Goal: Task Accomplishment & Management: Manage account settings

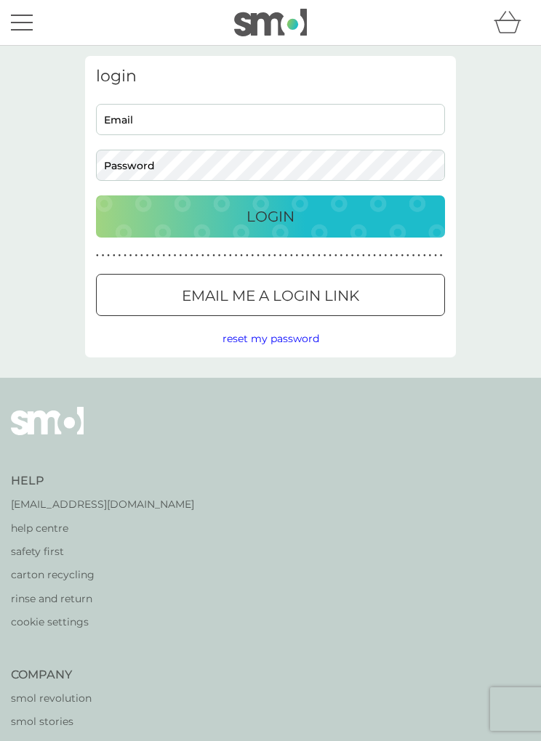
click at [279, 124] on input "Email" at bounding box center [270, 119] width 349 height 31
type input "[EMAIL_ADDRESS][DOMAIN_NAME]"
click at [282, 294] on div at bounding box center [270, 295] width 52 height 15
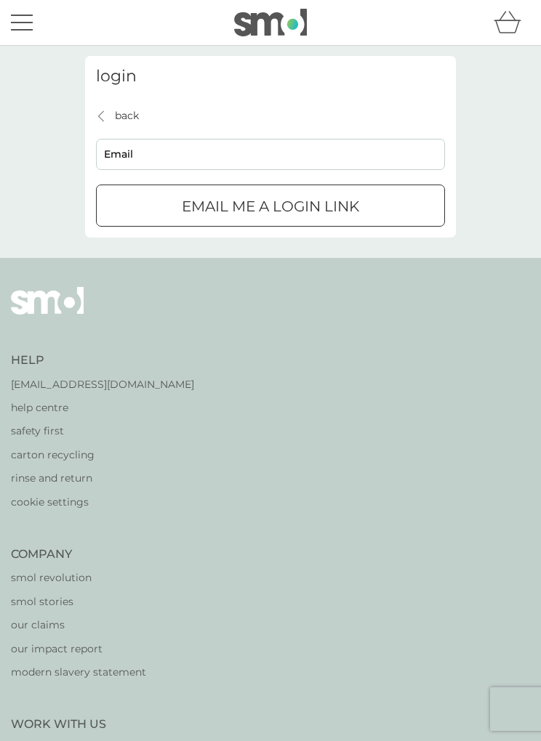
click at [239, 150] on input "Email" at bounding box center [270, 154] width 349 height 31
type input "[EMAIL_ADDRESS][DOMAIN_NAME]"
click at [307, 206] on p "Email me a login link" at bounding box center [270, 206] width 177 height 23
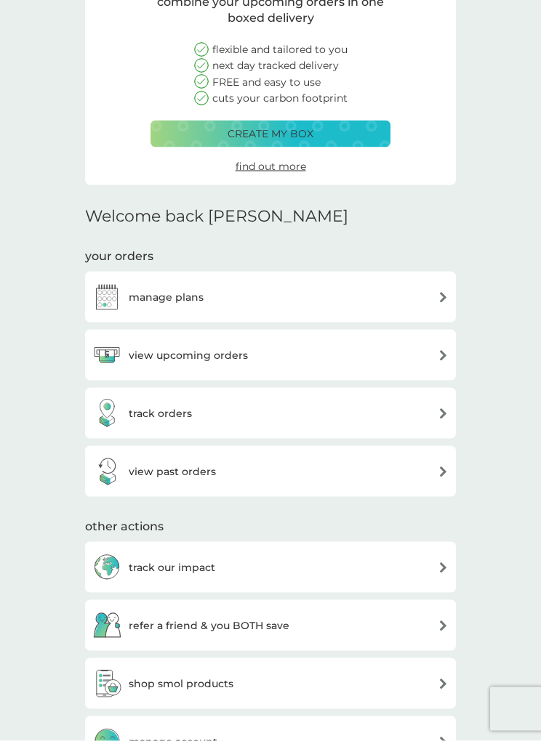
scroll to position [134, 0]
click at [447, 295] on img at bounding box center [442, 296] width 11 height 11
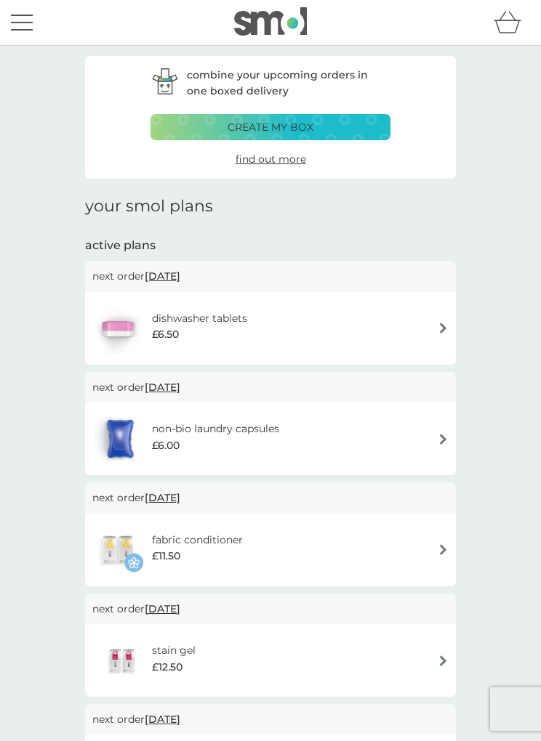
click at [28, 24] on button "menu" at bounding box center [22, 23] width 22 height 28
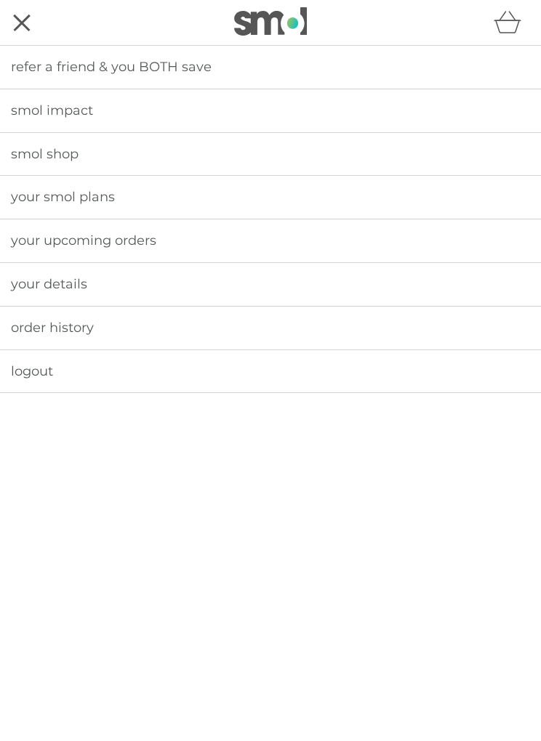
click at [95, 194] on span "your smol plans" at bounding box center [63, 197] width 104 height 16
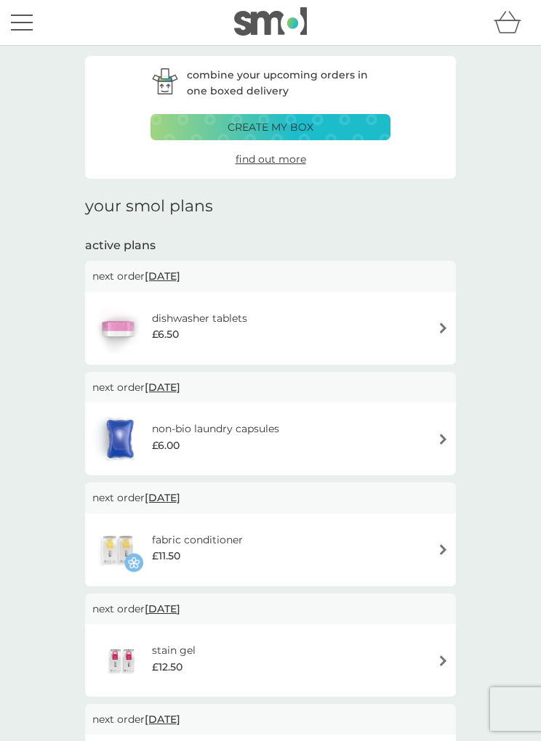
click at [31, 15] on div "menu" at bounding box center [22, 16] width 22 height 2
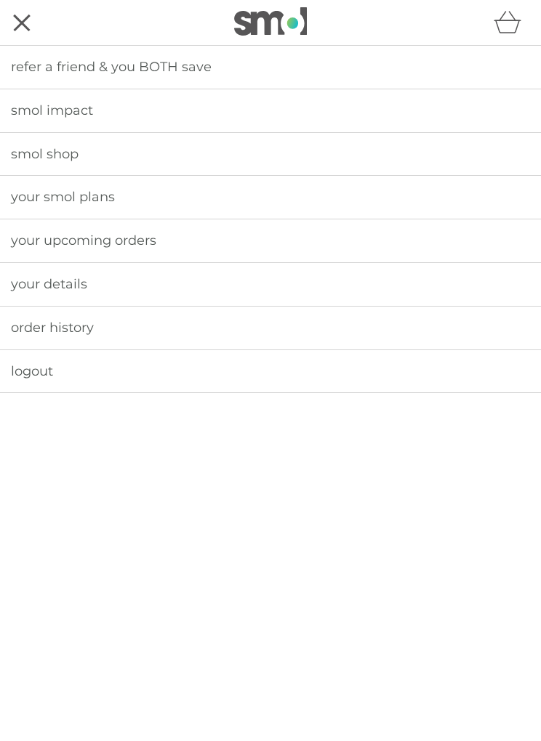
click at [81, 280] on span "your details" at bounding box center [49, 284] width 76 height 16
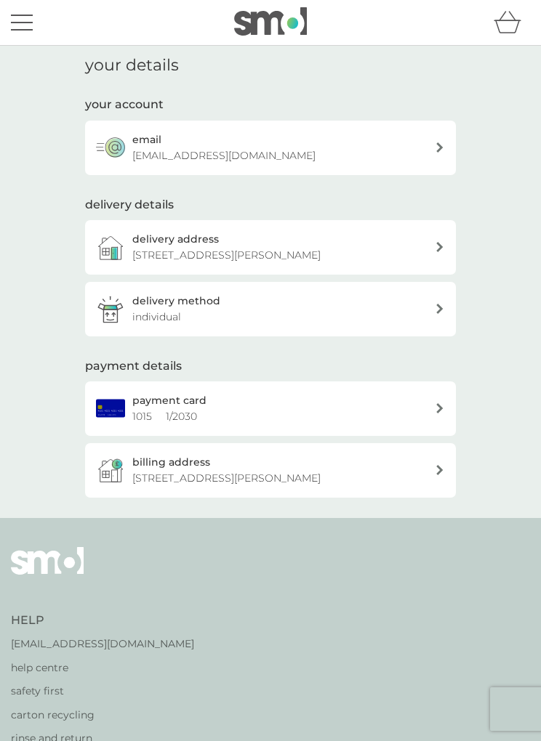
click at [31, 15] on div "menu" at bounding box center [22, 16] width 22 height 2
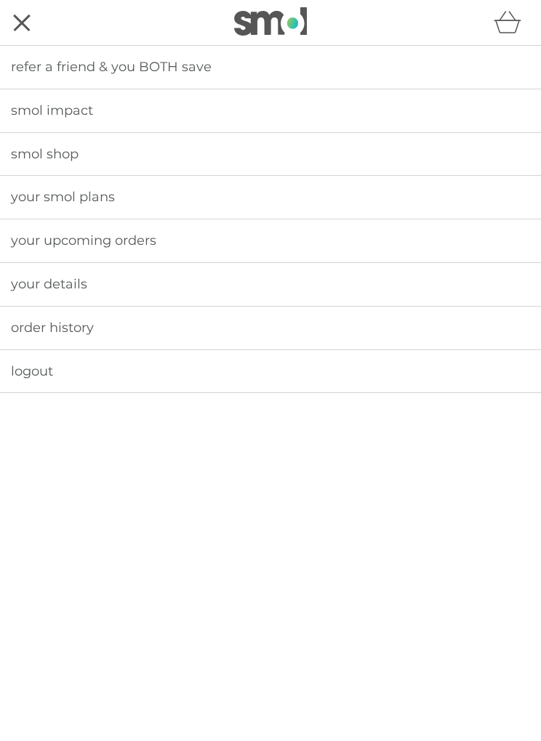
click at [77, 328] on span "order history" at bounding box center [52, 328] width 83 height 16
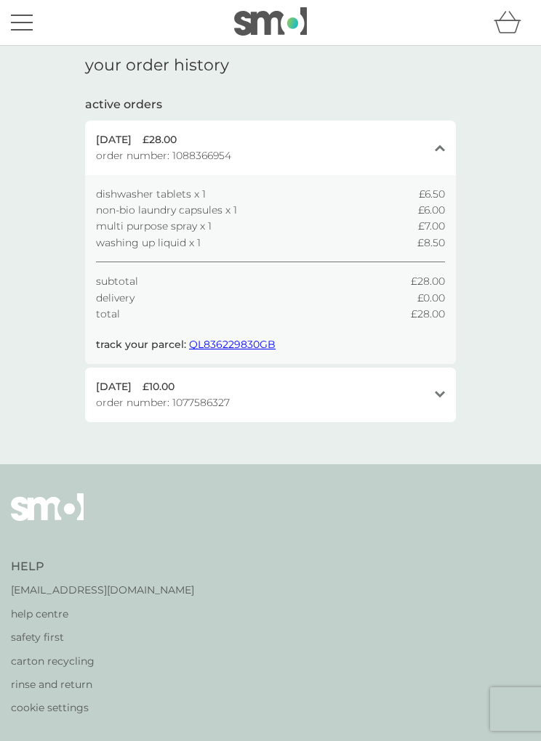
click at [30, 25] on button "menu" at bounding box center [22, 23] width 22 height 28
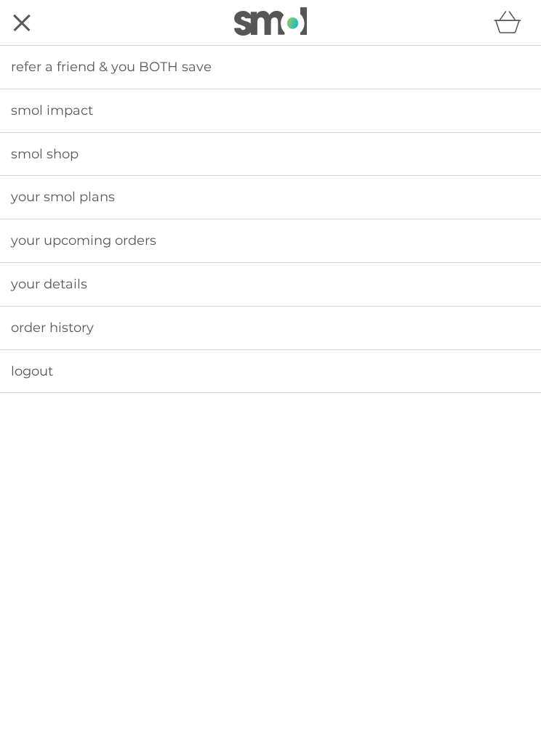
click at [65, 198] on span "your smol plans" at bounding box center [63, 197] width 104 height 16
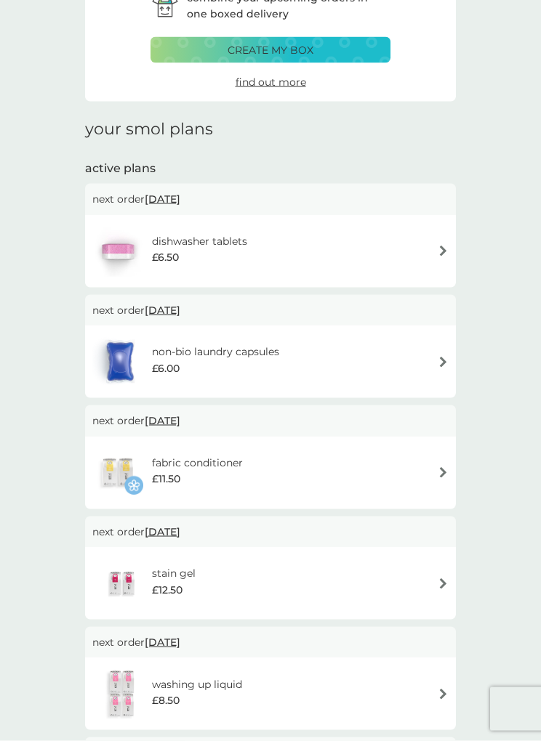
scroll to position [85, 0]
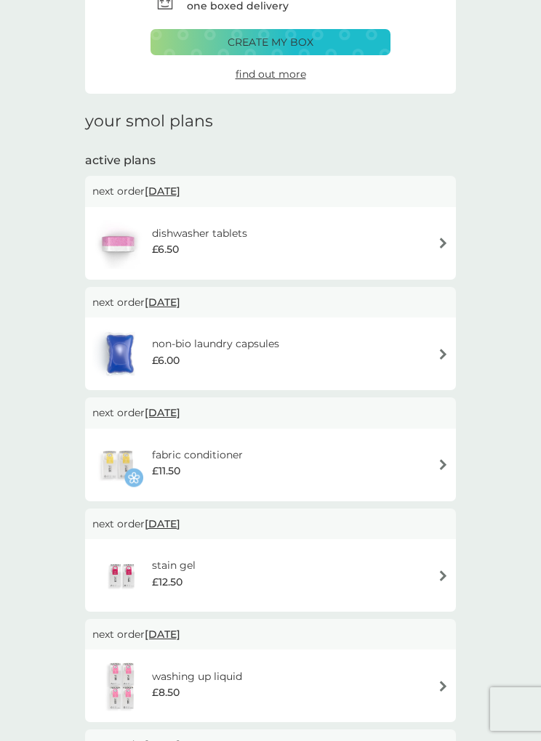
click at [436, 249] on div "dishwasher tablets £6.50" at bounding box center [270, 243] width 356 height 51
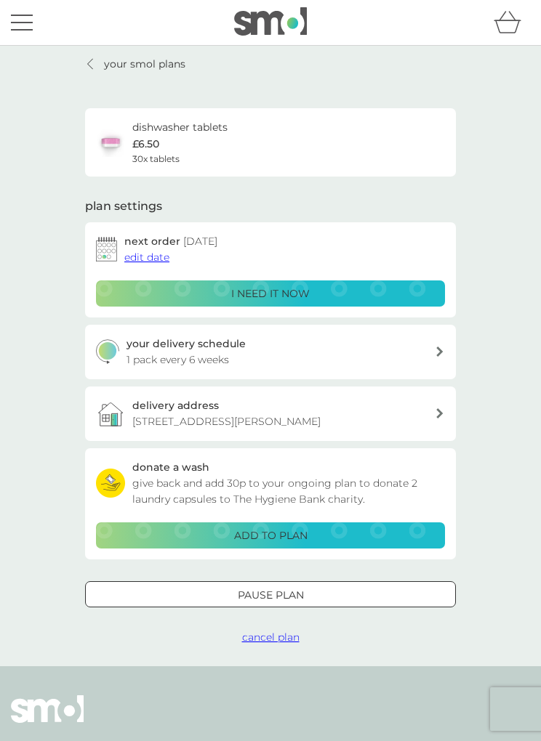
click at [278, 589] on div at bounding box center [270, 595] width 52 height 15
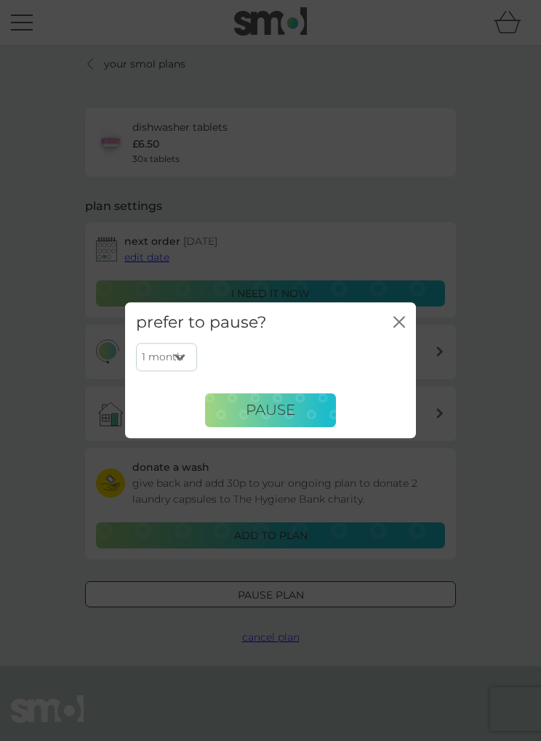
click at [185, 371] on select "1 month 2 months 3 months 4 months 5 months 6 months" at bounding box center [166, 358] width 61 height 28
select select "6"
click at [402, 328] on icon "close" at bounding box center [399, 322] width 12 height 12
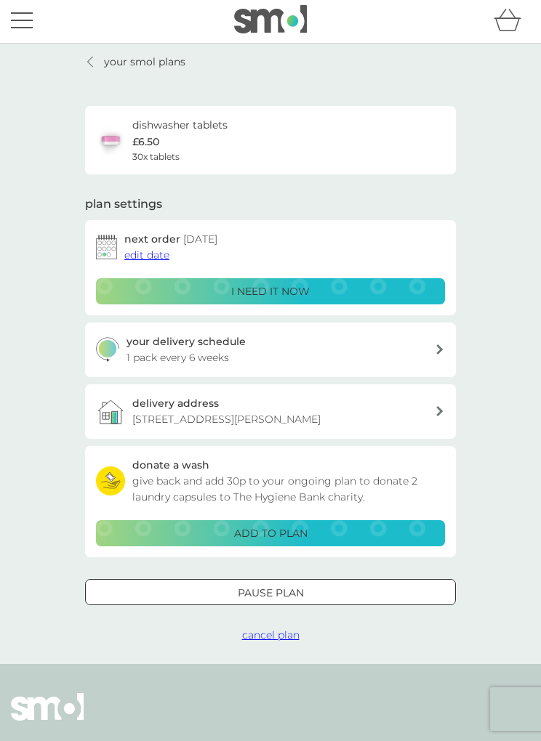
scroll to position [4, 0]
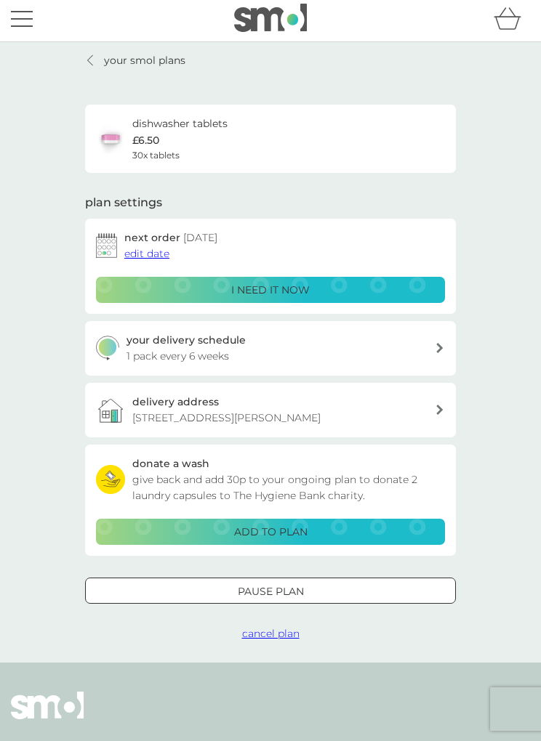
click at [443, 345] on div at bounding box center [440, 348] width 12 height 10
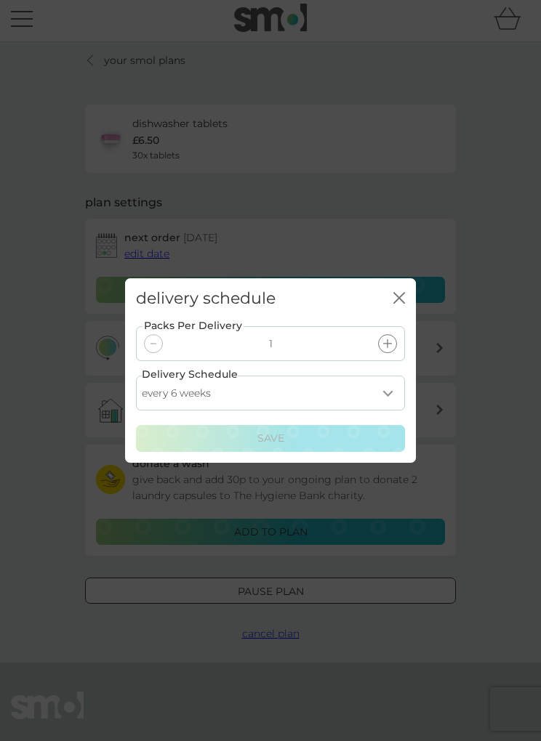
click at [393, 393] on select "every 1 week every 2 weeks every 3 weeks every 4 weeks every 5 weeks every 6 we…" at bounding box center [270, 393] width 269 height 35
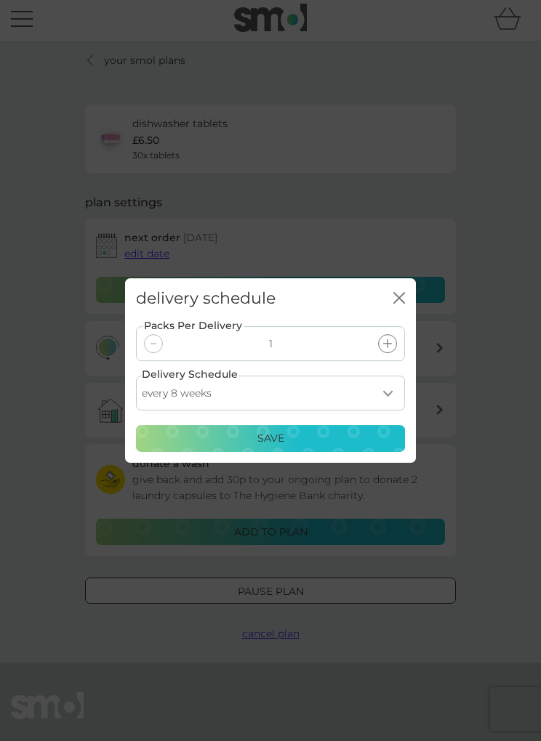
click at [392, 392] on select "every 1 week every 2 weeks every 3 weeks every 4 weeks every 5 weeks every 6 we…" at bounding box center [270, 393] width 269 height 35
select select "119"
click at [331, 437] on div "Save" at bounding box center [270, 439] width 250 height 16
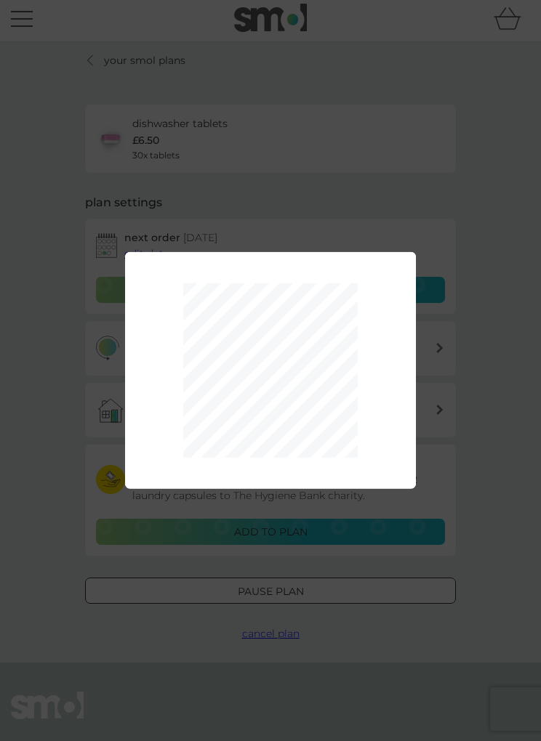
click at [478, 356] on div "Packs Per Delivery 1 Delivery Schedule every 1 week every 2 weeks every 3 weeks…" at bounding box center [270, 370] width 541 height 741
click at [479, 215] on div "Packs Per Delivery 1 Delivery Schedule every 1 week every 2 weeks every 3 weeks…" at bounding box center [270, 370] width 541 height 741
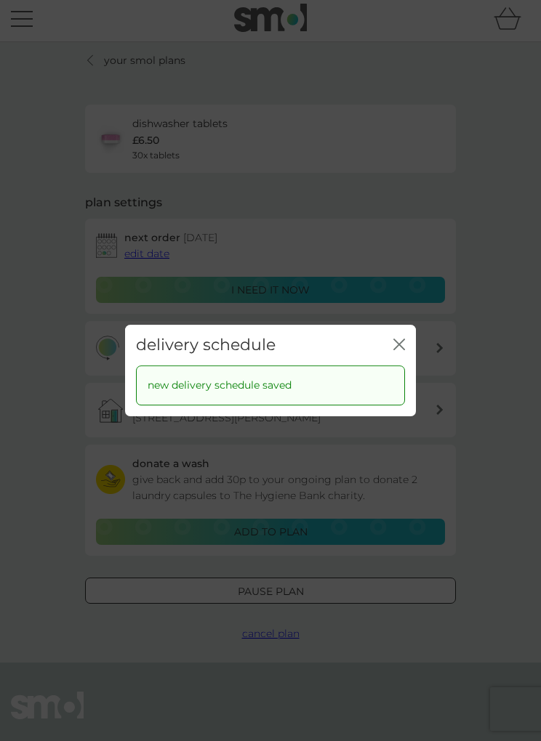
click at [474, 299] on div "delivery schedule close new delivery schedule saved" at bounding box center [270, 370] width 541 height 741
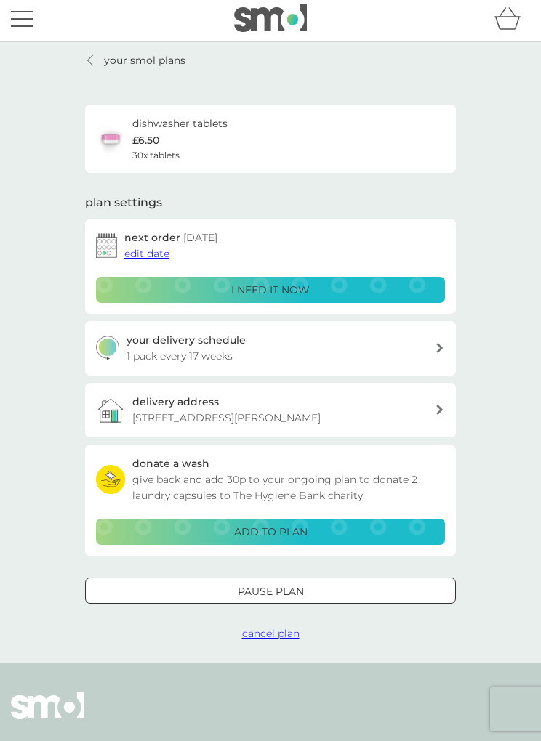
click at [154, 248] on span "edit date" at bounding box center [146, 253] width 45 height 13
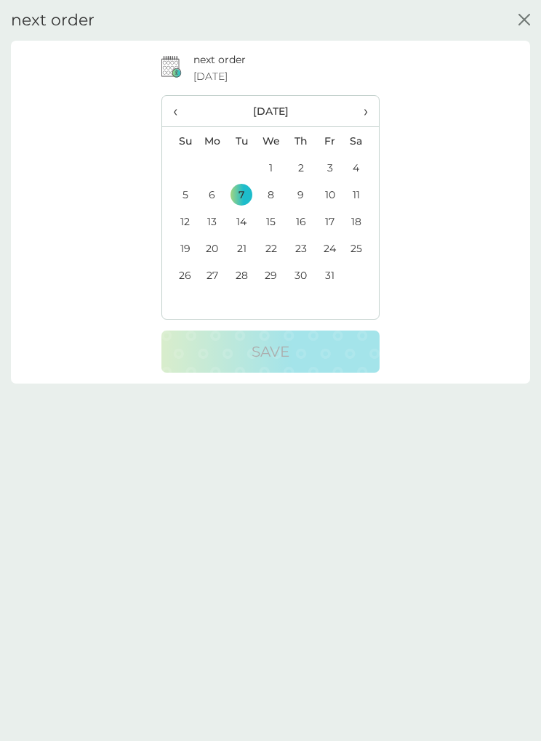
click at [370, 116] on th "›" at bounding box center [361, 111] width 34 height 31
click at [363, 113] on span "›" at bounding box center [361, 111] width 12 height 31
click at [364, 111] on span "›" at bounding box center [361, 111] width 12 height 31
click at [196, 190] on td "4" at bounding box center [179, 194] width 35 height 27
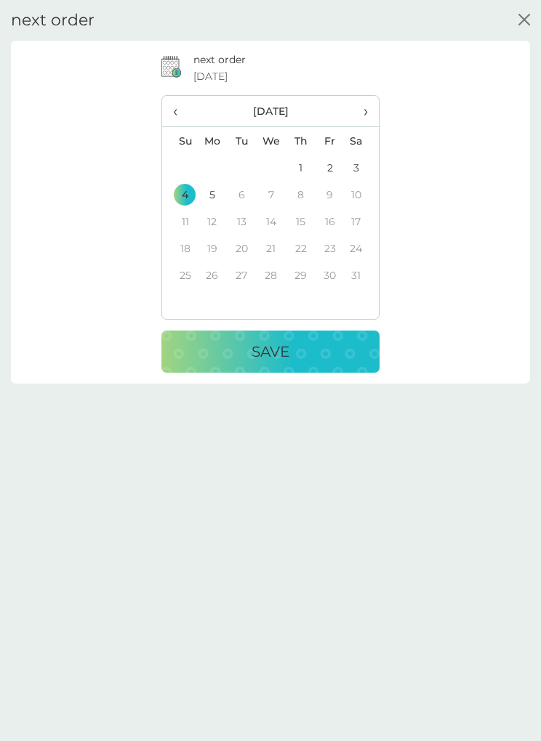
click at [328, 348] on div "Save" at bounding box center [270, 351] width 189 height 23
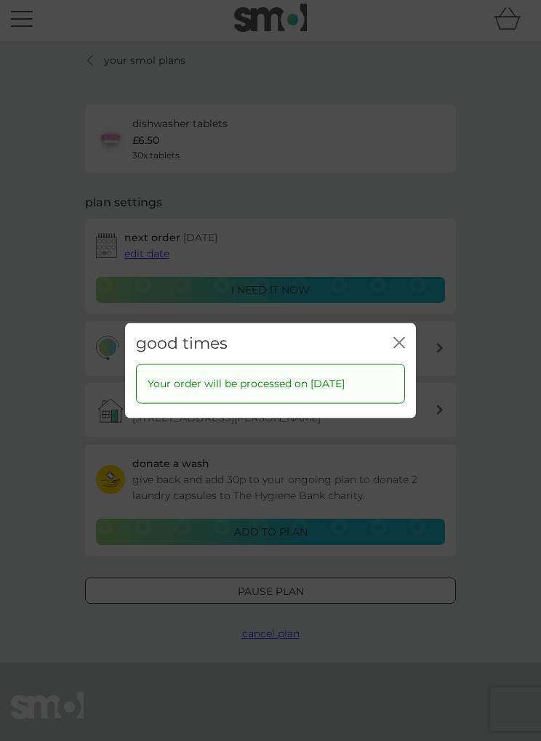
click at [402, 339] on icon "close" at bounding box center [401, 343] width 5 height 10
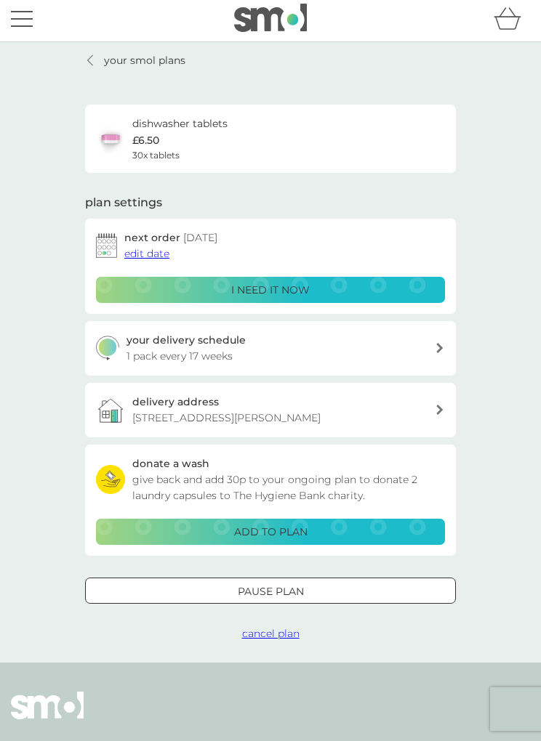
scroll to position [0, 0]
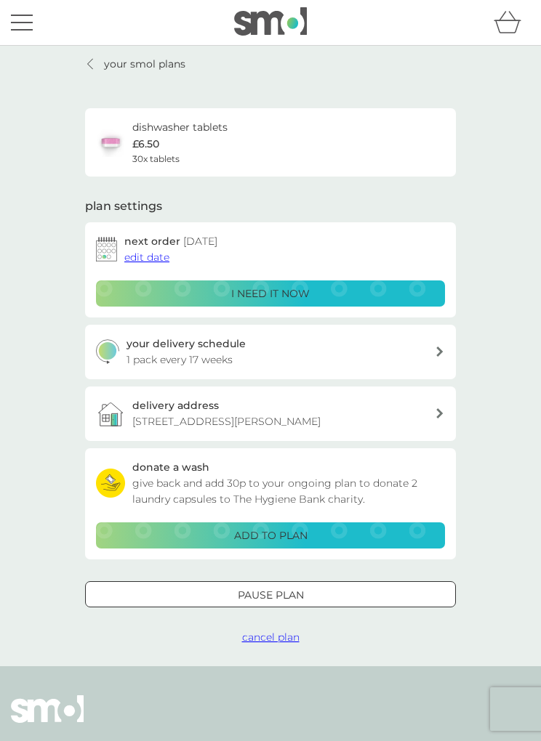
click at [247, 137] on div "dishwasher tablets £6.50 30x tablets" at bounding box center [270, 142] width 349 height 46
click at [136, 64] on p "your smol plans" at bounding box center [144, 64] width 81 height 16
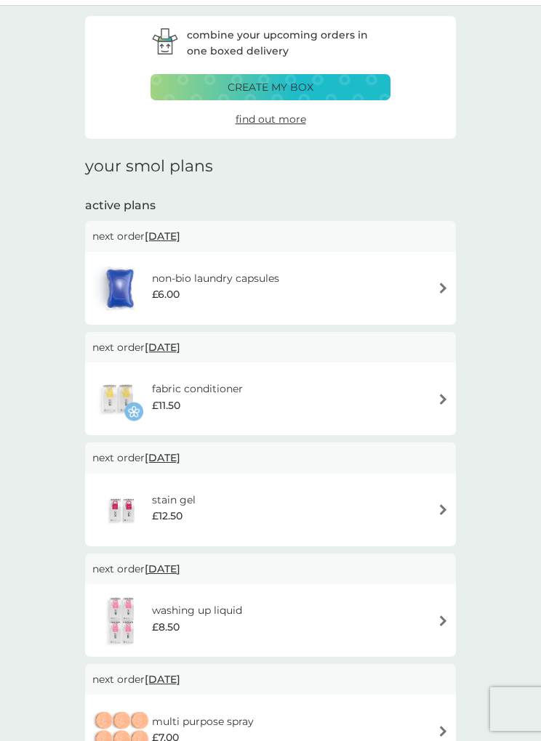
scroll to position [17, 0]
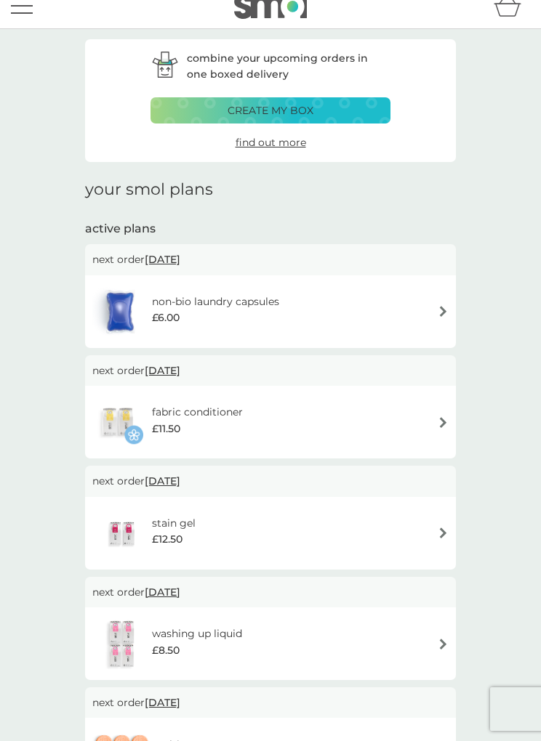
click at [447, 302] on div "non-bio laundry capsules £6.00" at bounding box center [270, 311] width 356 height 51
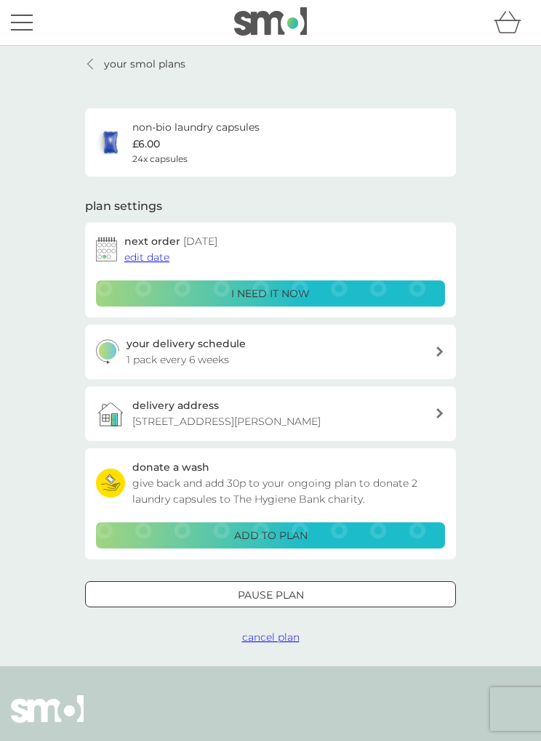
click at [440, 352] on icon at bounding box center [439, 352] width 7 height 10
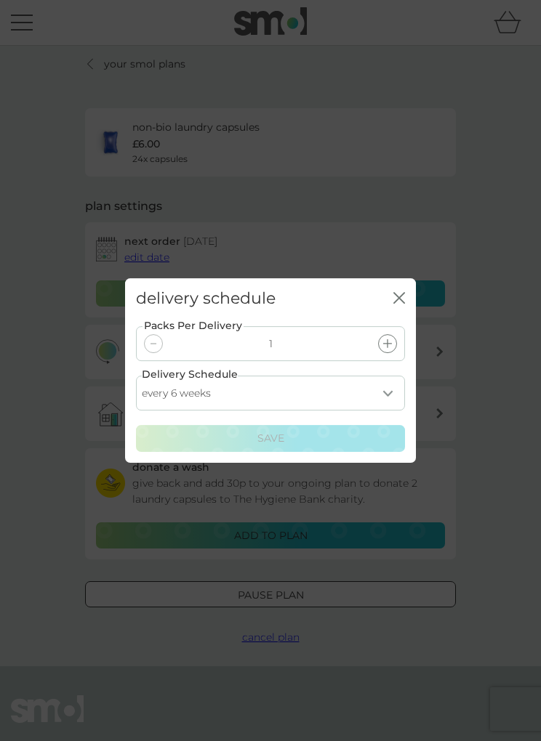
click at [392, 411] on select "every 1 week every 2 weeks every 3 weeks every 4 weeks every 5 weeks every 6 we…" at bounding box center [270, 393] width 269 height 35
select select "119"
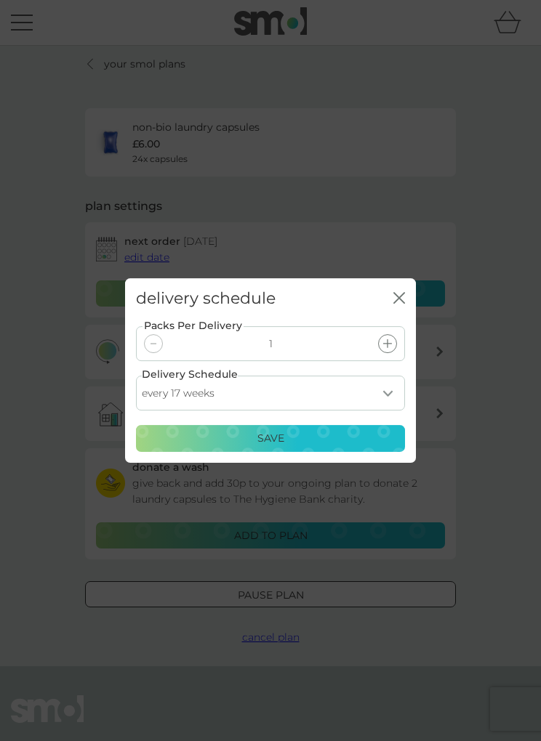
click at [299, 452] on button "Save" at bounding box center [270, 439] width 269 height 26
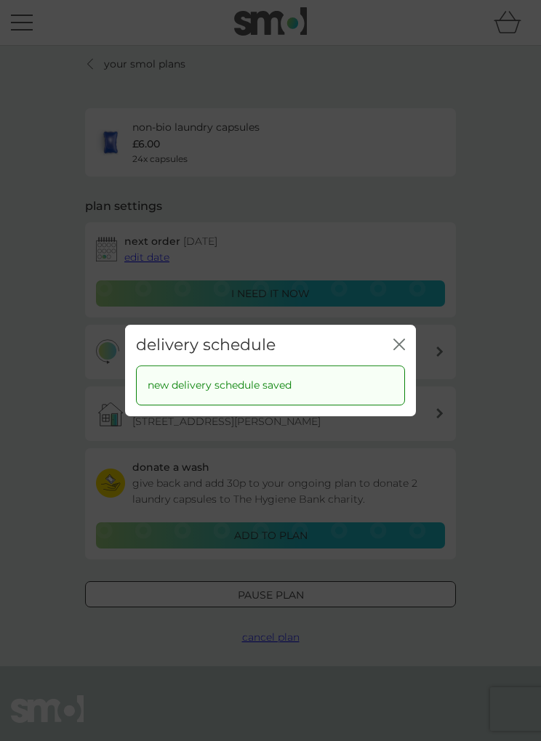
click at [477, 363] on div "delivery schedule close new delivery schedule saved" at bounding box center [270, 370] width 541 height 741
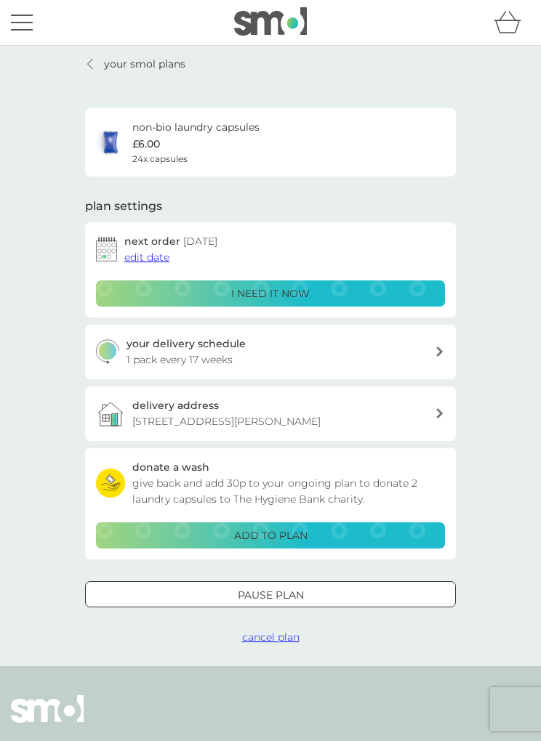
click at [115, 63] on p "your smol plans" at bounding box center [144, 64] width 81 height 16
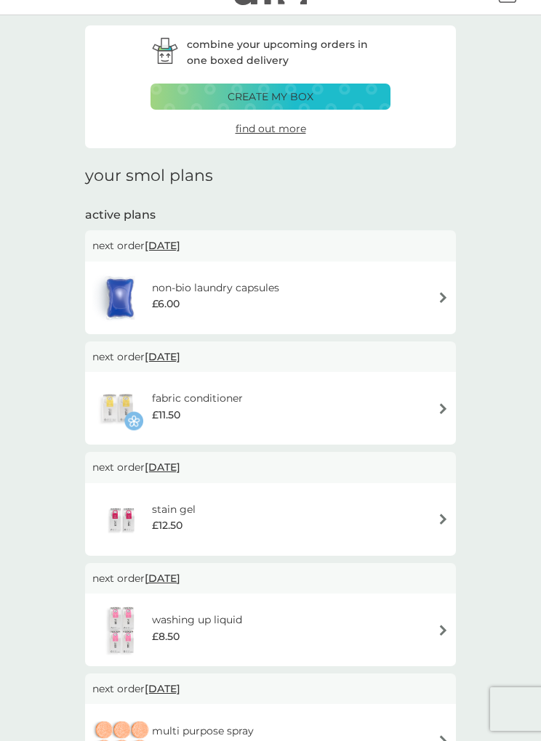
scroll to position [36, 0]
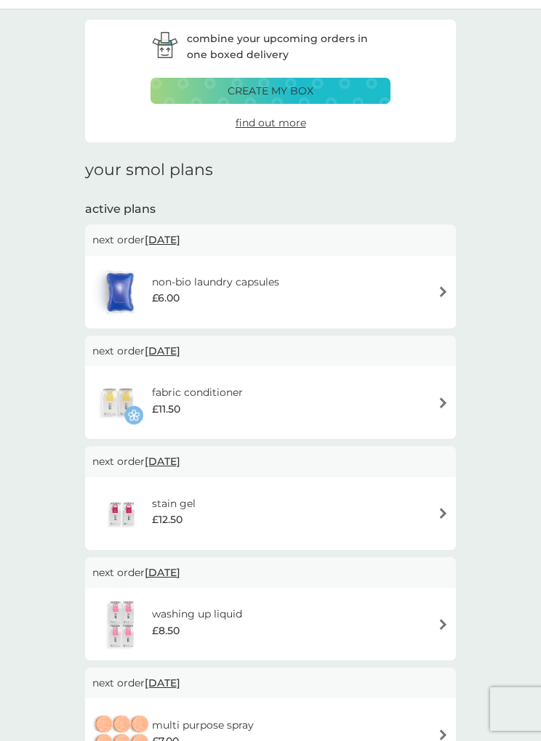
click at [446, 286] on img at bounding box center [442, 291] width 11 height 11
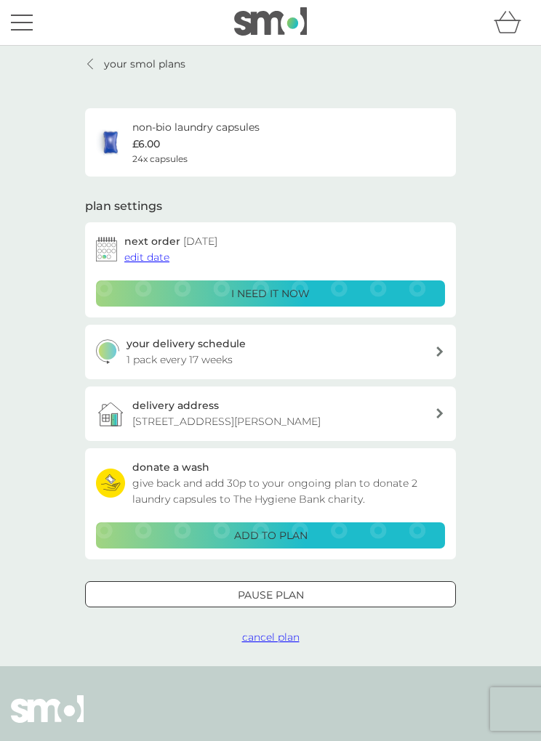
click at [156, 253] on span "edit date" at bounding box center [146, 257] width 45 height 13
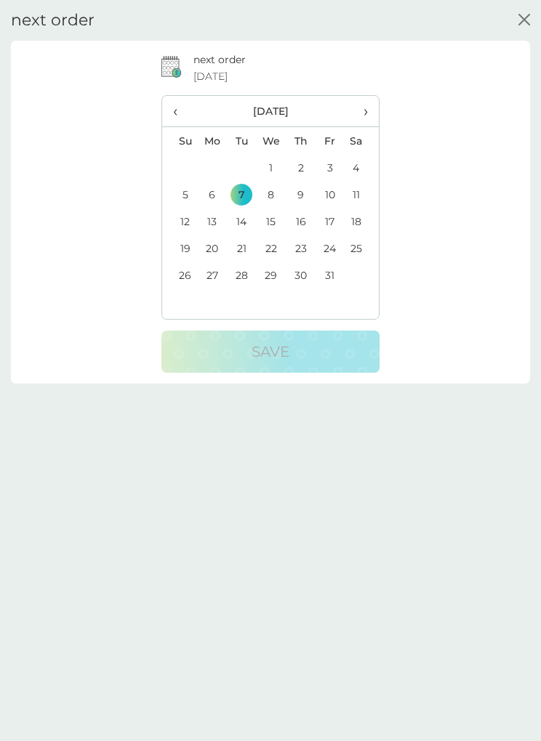
click at [529, 57] on div "next order 7 Oct 2025 ‹ October 2025 › Su Mo Tu We Th Fr Sa 28 29 30 1 2 3 4 5 …" at bounding box center [270, 212] width 519 height 343
click at [514, 54] on div "next order 7 Oct 2025 ‹ October 2025 › Su Mo Tu We Th Fr Sa 28 29 30 1 2 3 4 5 …" at bounding box center [270, 212] width 497 height 321
click at [511, 58] on div "next order 7 Oct 2025 ‹ October 2025 › Su Mo Tu We Th Fr Sa 28 29 30 1 2 3 4 5 …" at bounding box center [270, 212] width 497 height 321
click at [529, 52] on div "next order 7 Oct 2025 ‹ October 2025 › Su Mo Tu We Th Fr Sa 28 29 30 1 2 3 4 5 …" at bounding box center [270, 212] width 519 height 343
click at [362, 150] on th "Sa" at bounding box center [361, 141] width 34 height 28
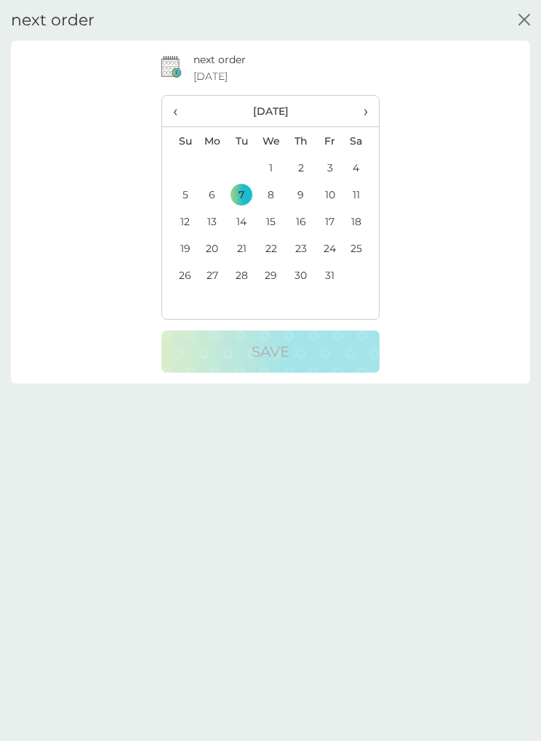
click at [364, 145] on th "Sa" at bounding box center [361, 141] width 34 height 28
click at [375, 137] on th "Sa" at bounding box center [361, 141] width 34 height 28
click at [363, 145] on th "Sa" at bounding box center [361, 141] width 34 height 28
click at [526, 51] on div "next order 7 Oct 2025 ‹ October 2025 › Su Mo Tu We Th Fr Sa 28 29 30 1 2 3 4 5 …" at bounding box center [270, 212] width 519 height 343
click at [439, 220] on div "next order 7 Oct 2025 ‹ October 2025 › Su Mo Tu We Th Fr Sa 28 29 30 1 2 3 4 5 …" at bounding box center [270, 212] width 497 height 321
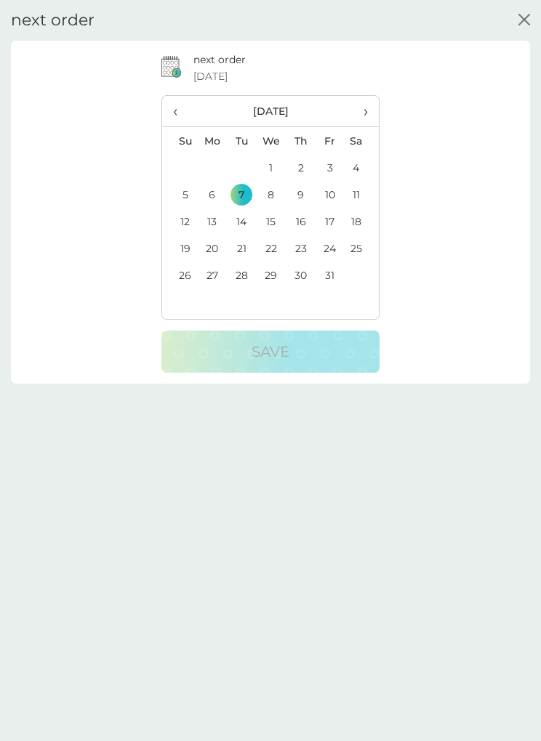
click at [528, 53] on div "next order 7 Oct 2025 ‹ October 2025 › Su Mo Tu We Th Fr Sa 28 29 30 1 2 3 4 5 …" at bounding box center [270, 212] width 519 height 343
click at [528, 16] on icon "close" at bounding box center [526, 20] width 5 height 10
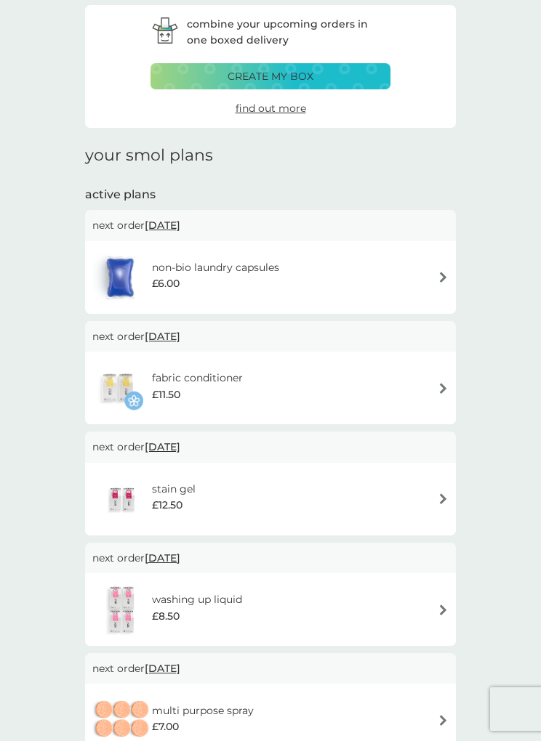
scroll to position [35, 0]
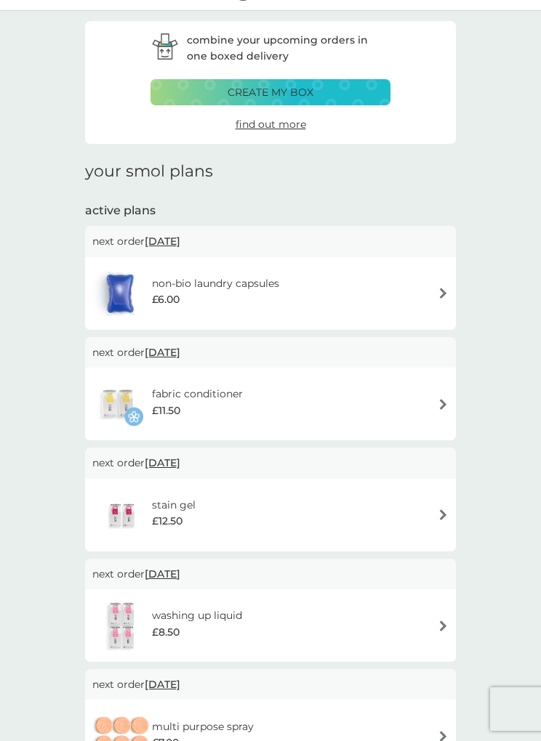
click at [437, 296] on img at bounding box center [442, 293] width 11 height 11
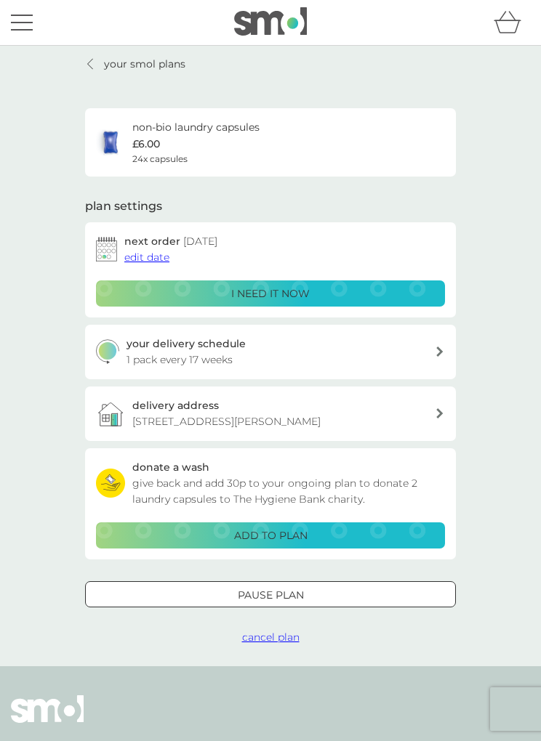
click at [264, 589] on div at bounding box center [270, 595] width 52 height 15
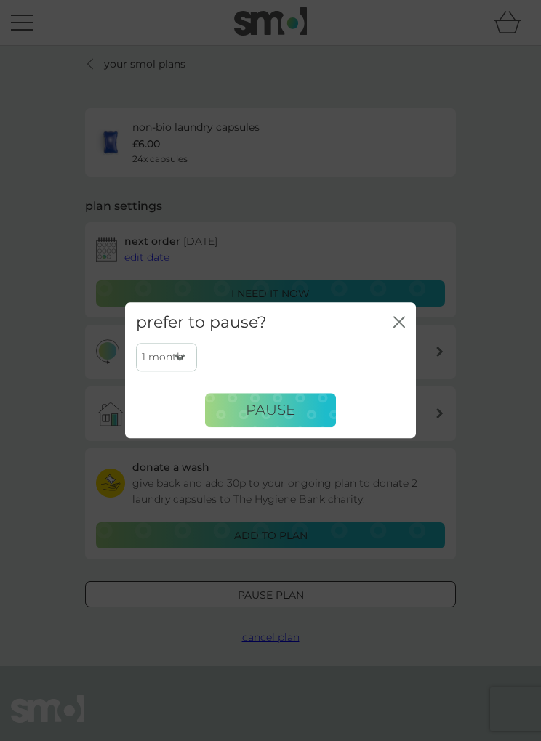
click at [187, 371] on select "1 month 2 months 3 months 4 months 5 months 6 months" at bounding box center [166, 358] width 61 height 28
select select "6"
click at [402, 327] on icon "close" at bounding box center [401, 322] width 5 height 10
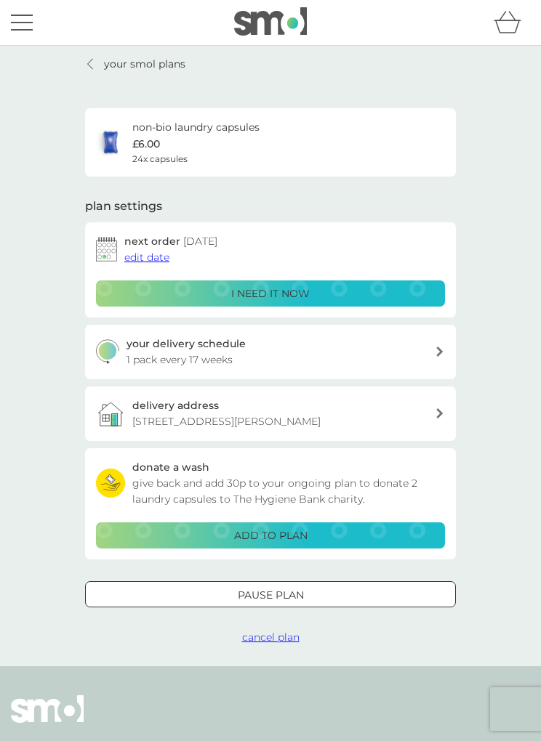
click at [97, 64] on link "your smol plans" at bounding box center [135, 64] width 100 height 16
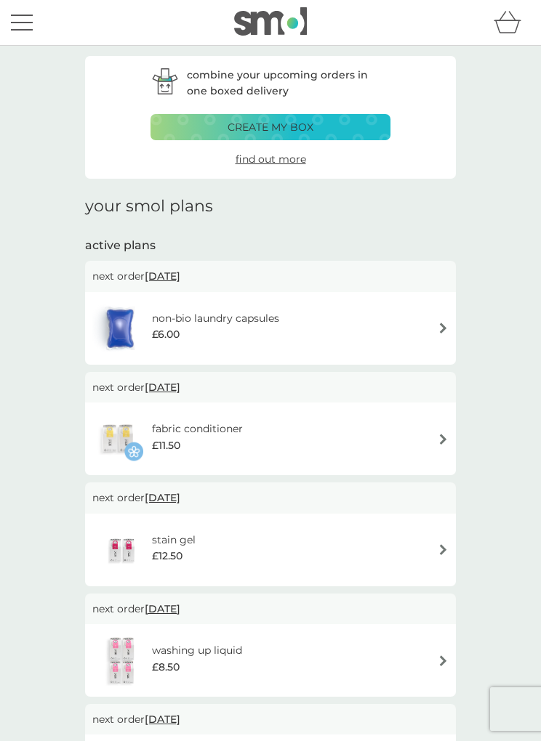
click at [443, 323] on img at bounding box center [442, 328] width 11 height 11
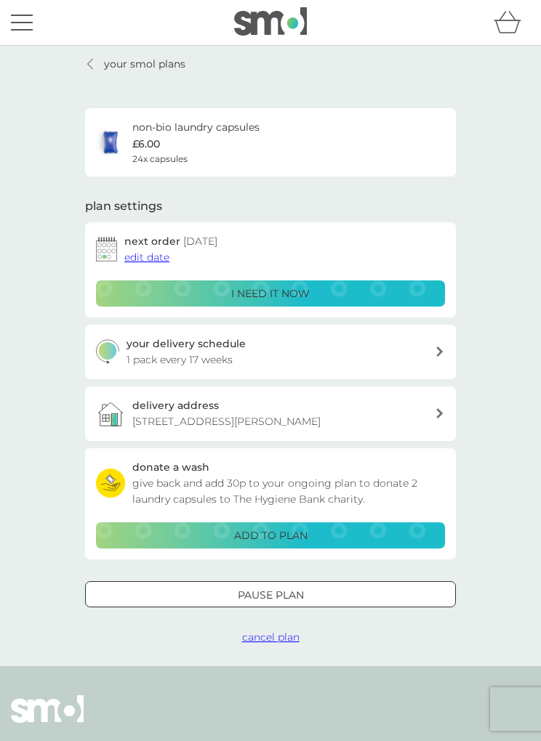
click at [284, 588] on div at bounding box center [270, 595] width 52 height 15
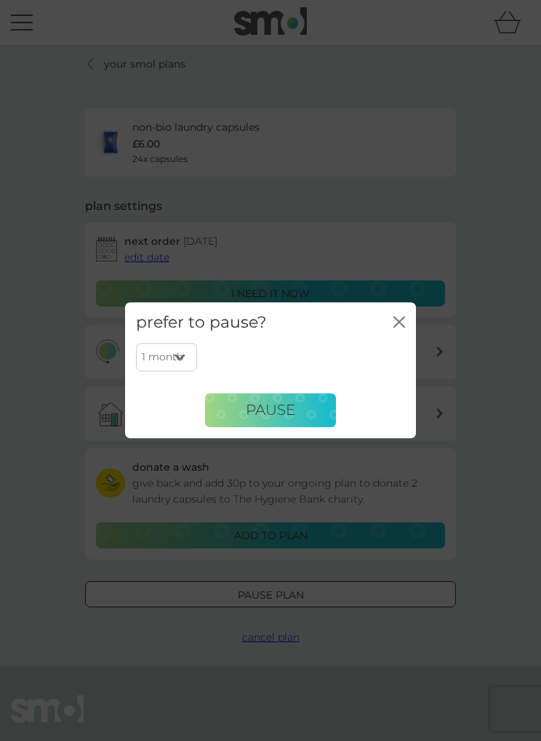
click at [187, 357] on select "1 month 2 months 3 months 4 months 5 months 6 months" at bounding box center [166, 358] width 61 height 28
select select "6"
click at [283, 402] on span "Pause" at bounding box center [270, 410] width 49 height 17
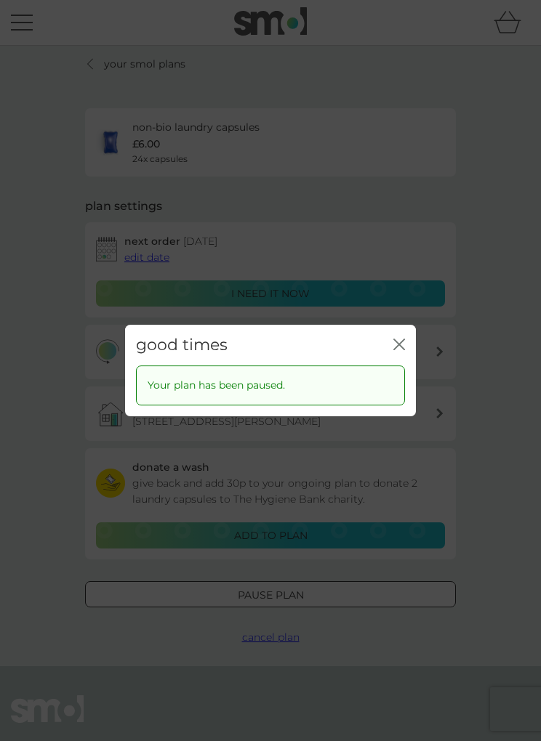
click at [403, 341] on icon "close" at bounding box center [399, 345] width 12 height 12
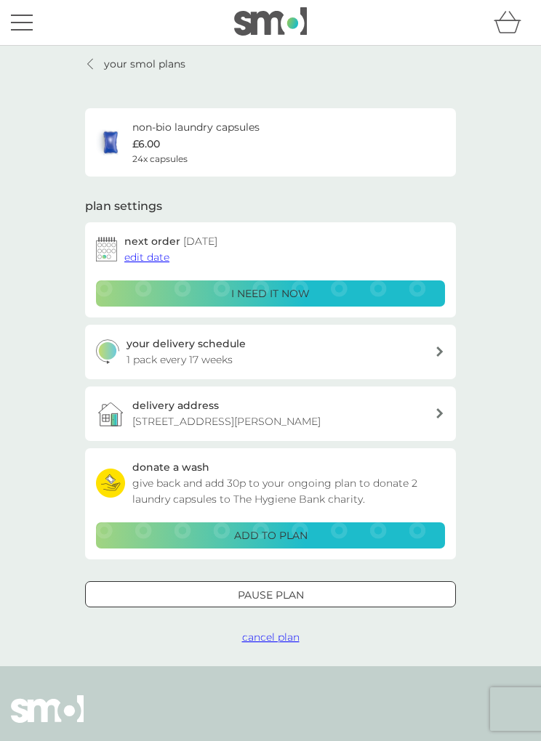
click at [129, 67] on p "your smol plans" at bounding box center [144, 64] width 81 height 16
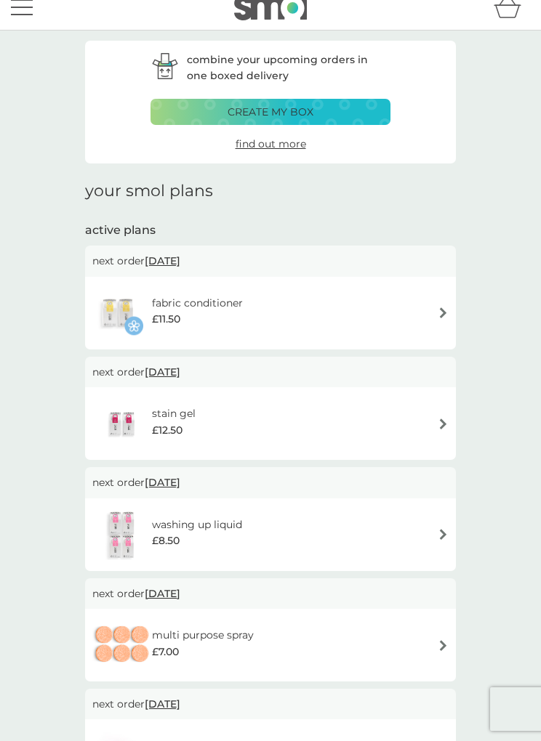
scroll to position [8, 0]
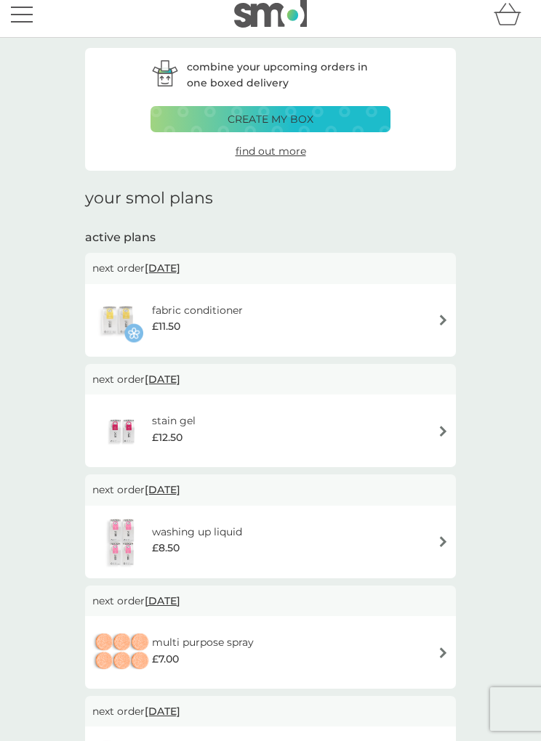
click at [442, 321] on img at bounding box center [442, 320] width 11 height 11
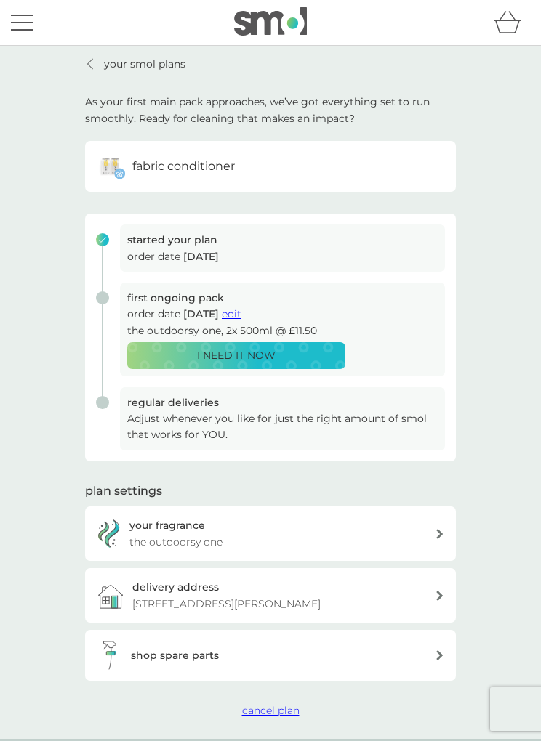
click at [538, 54] on div "your smol plans As your first main pack approaches, we’ve got everything set to…" at bounding box center [270, 392] width 541 height 693
click at [121, 65] on p "your smol plans" at bounding box center [144, 64] width 81 height 16
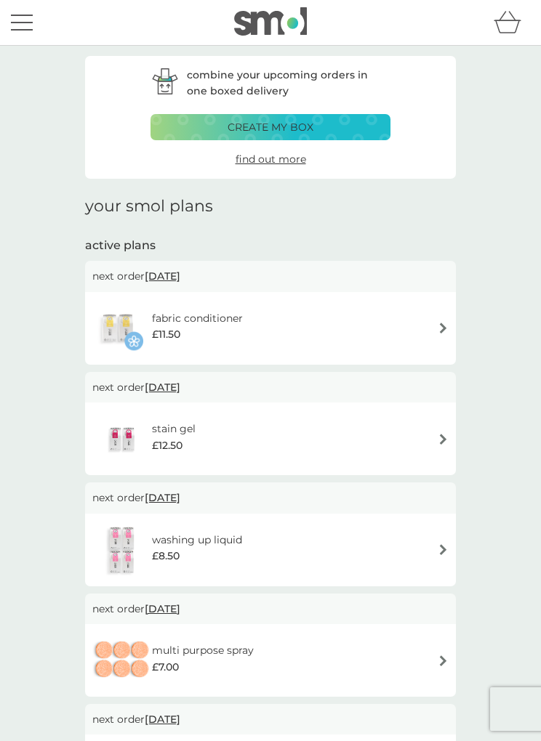
click at [443, 329] on img at bounding box center [442, 328] width 11 height 11
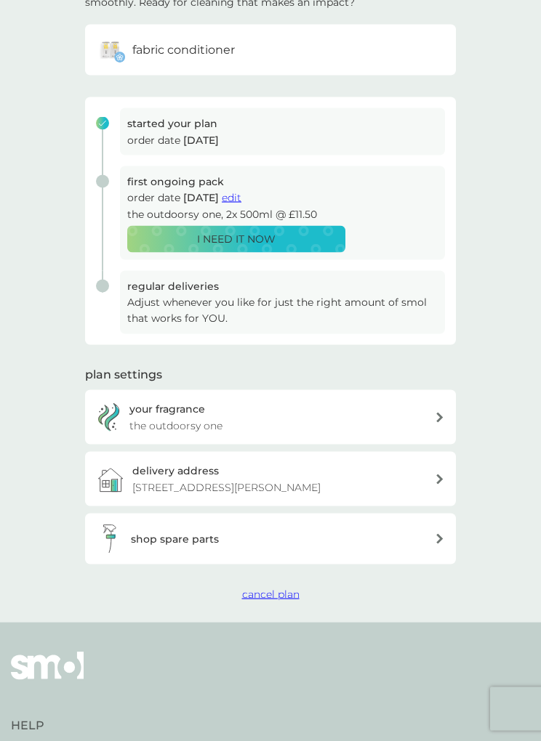
scroll to position [117, 0]
click at [269, 594] on span "cancel plan" at bounding box center [270, 593] width 57 height 13
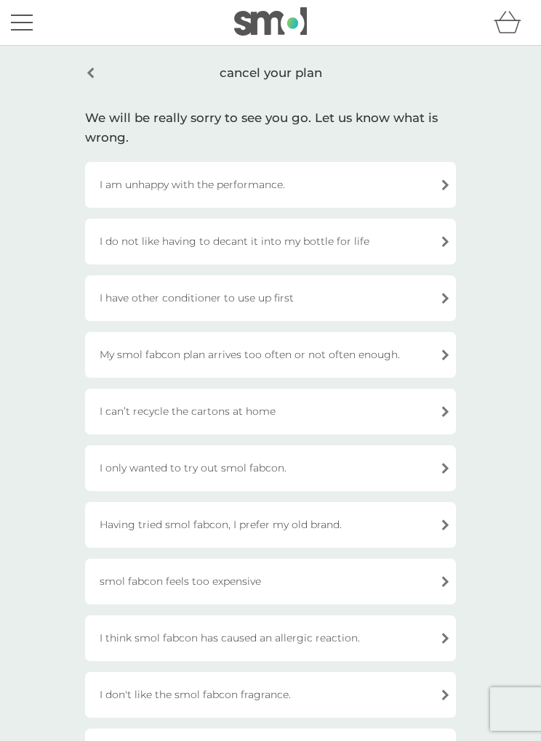
click at [449, 296] on div "I have other conditioner to use up first" at bounding box center [270, 298] width 371 height 46
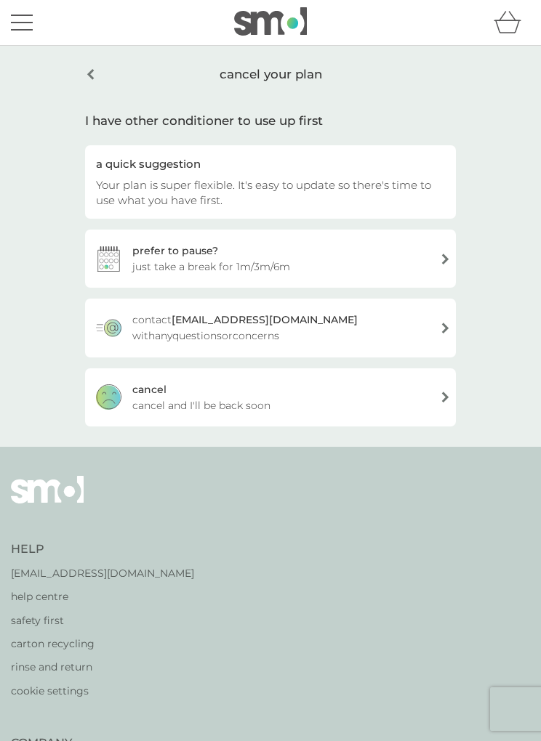
click at [445, 263] on div "prefer to pause? just take a break for 1m/3m/6m" at bounding box center [270, 259] width 371 height 58
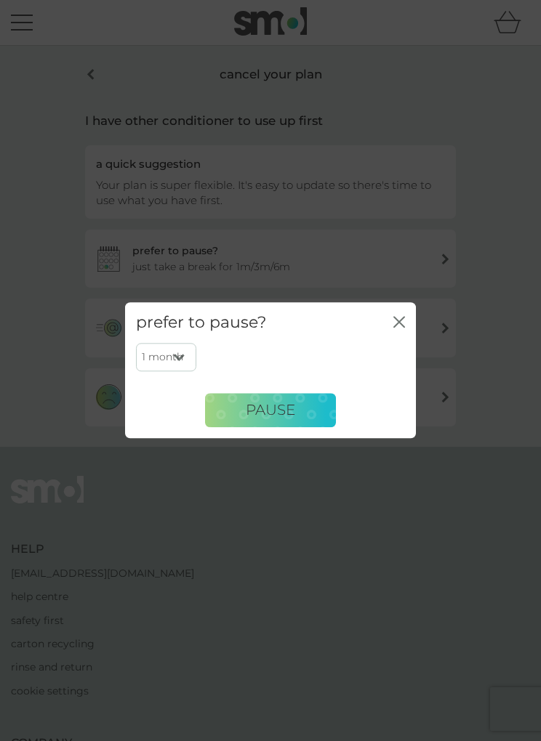
click at [172, 371] on select "1 month 3 months 6 months" at bounding box center [166, 358] width 60 height 28
select select "6"
click at [295, 419] on span "PAUSE" at bounding box center [270, 410] width 49 height 17
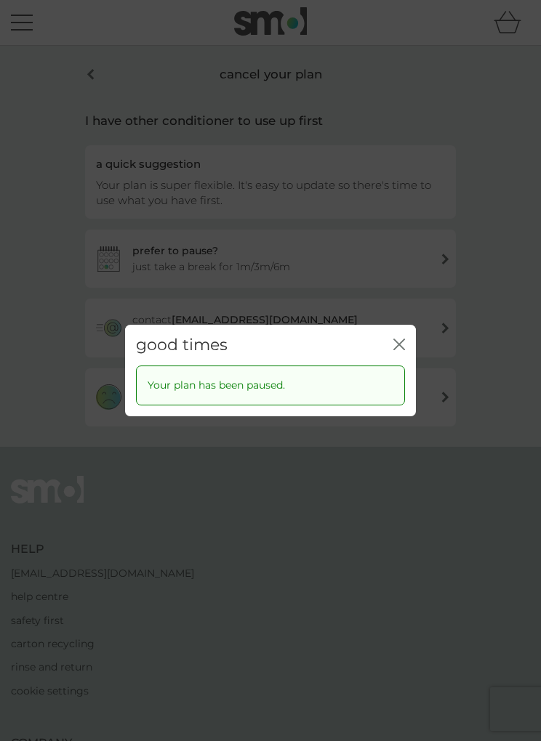
click at [405, 365] on div "good times close" at bounding box center [270, 345] width 291 height 41
click at [402, 355] on div "close" at bounding box center [399, 345] width 12 height 19
click at [400, 349] on icon "close" at bounding box center [401, 344] width 5 height 10
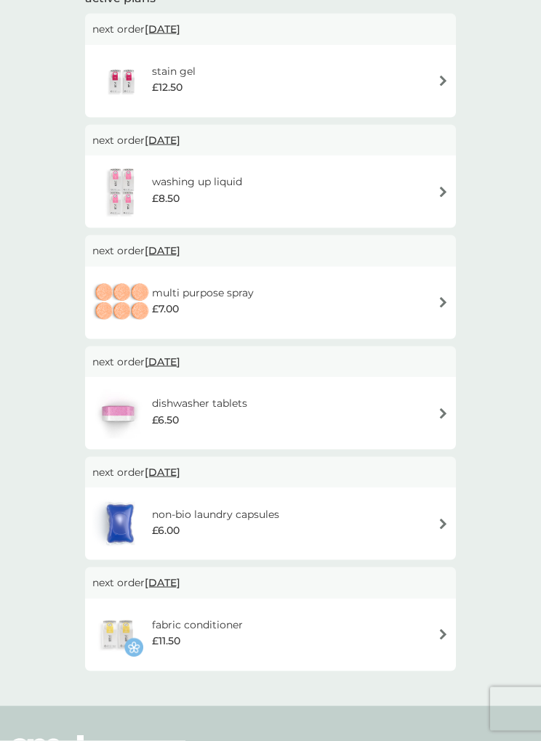
scroll to position [245, 0]
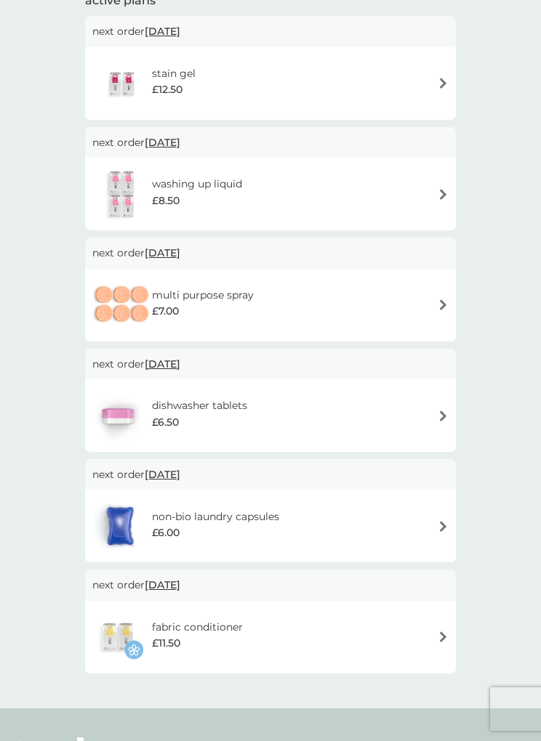
click at [448, 413] on img at bounding box center [442, 415] width 11 height 11
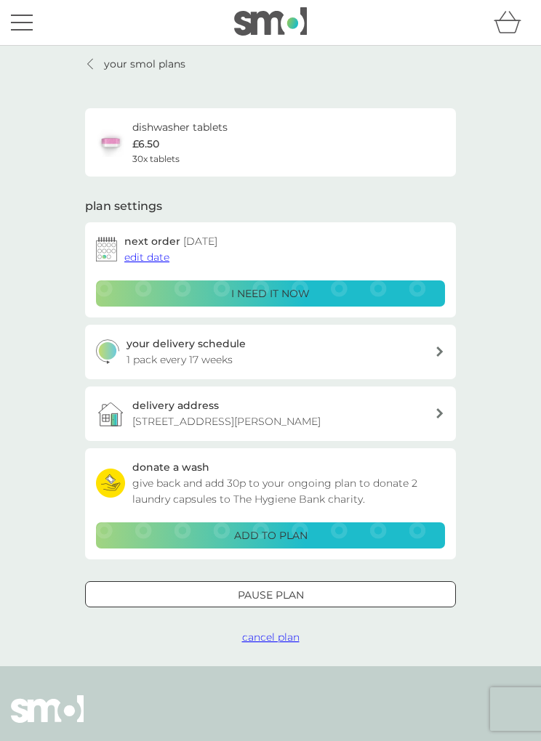
click at [275, 588] on div at bounding box center [270, 595] width 52 height 15
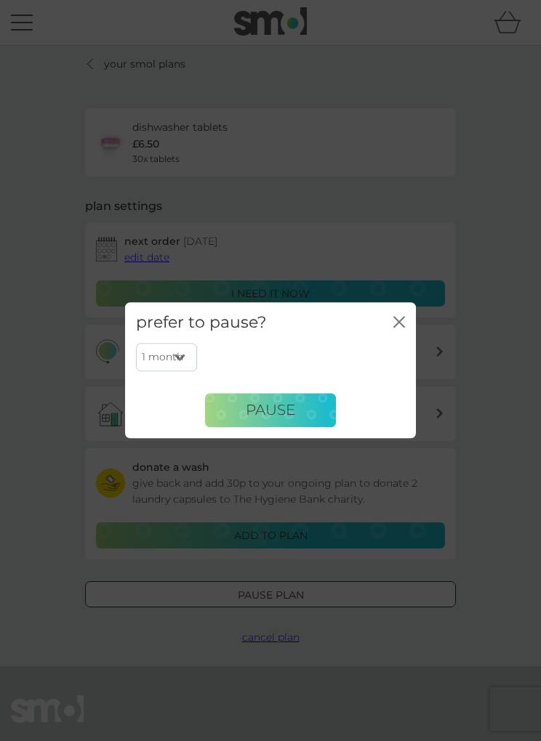
click at [182, 371] on select "1 month 2 months 3 months 4 months 5 months 6 months" at bounding box center [166, 358] width 61 height 28
select select "6"
click at [295, 419] on span "Pause" at bounding box center [270, 410] width 49 height 17
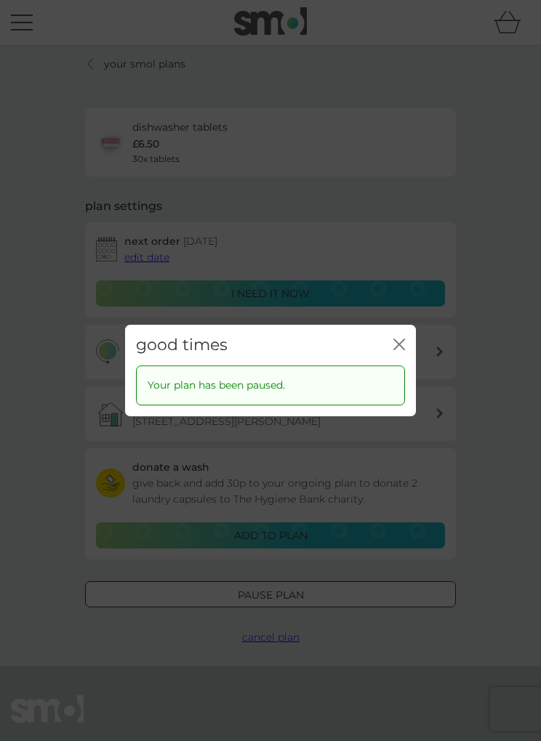
click at [402, 350] on icon "close" at bounding box center [399, 345] width 12 height 12
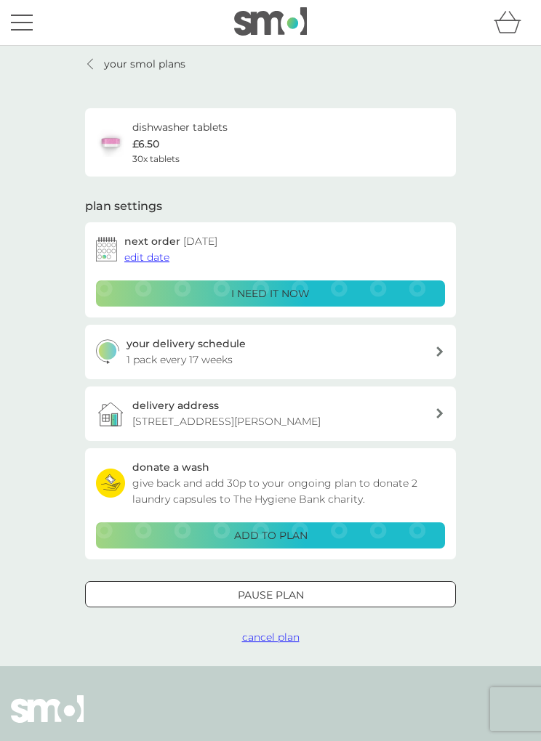
click at [94, 66] on div at bounding box center [91, 64] width 10 height 12
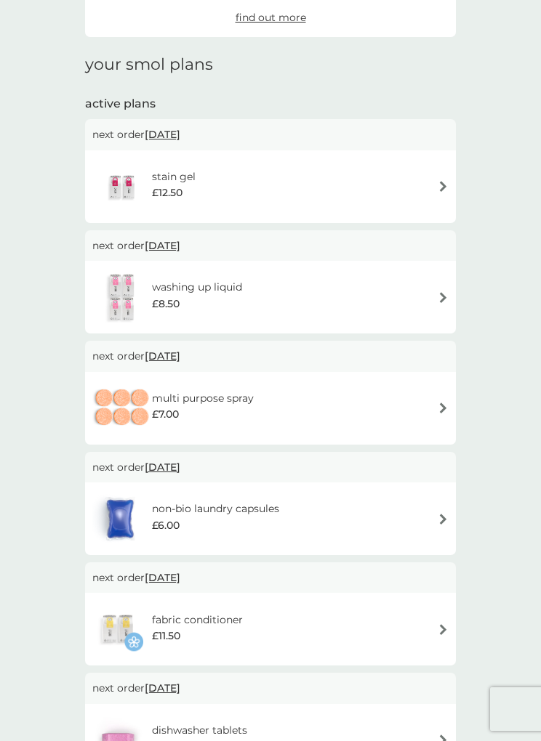
scroll to position [141, 0]
click at [445, 408] on img at bounding box center [442, 408] width 11 height 11
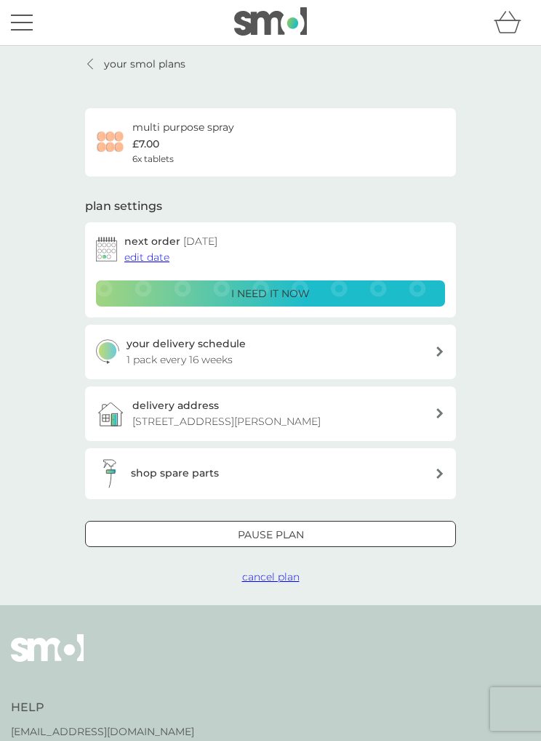
click at [280, 530] on div at bounding box center [270, 534] width 52 height 15
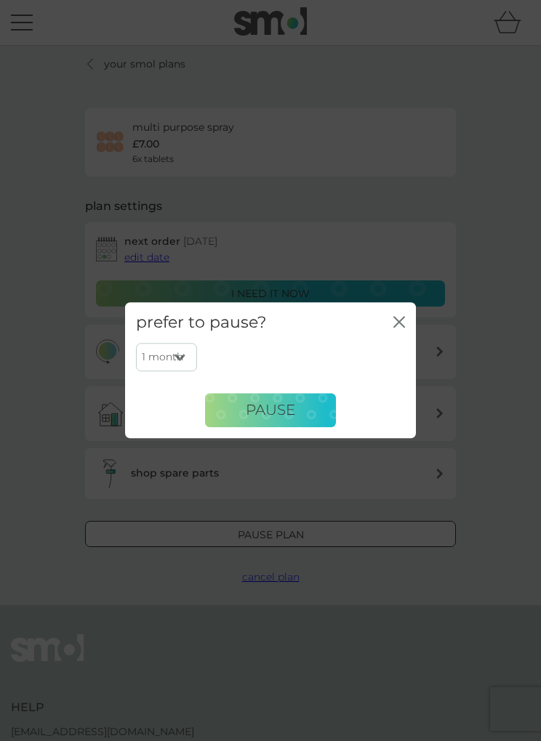
click at [187, 371] on select "1 month 2 months 3 months 4 months 5 months 6 months" at bounding box center [166, 358] width 61 height 28
select select "6"
click at [291, 419] on span "Pause" at bounding box center [270, 410] width 49 height 17
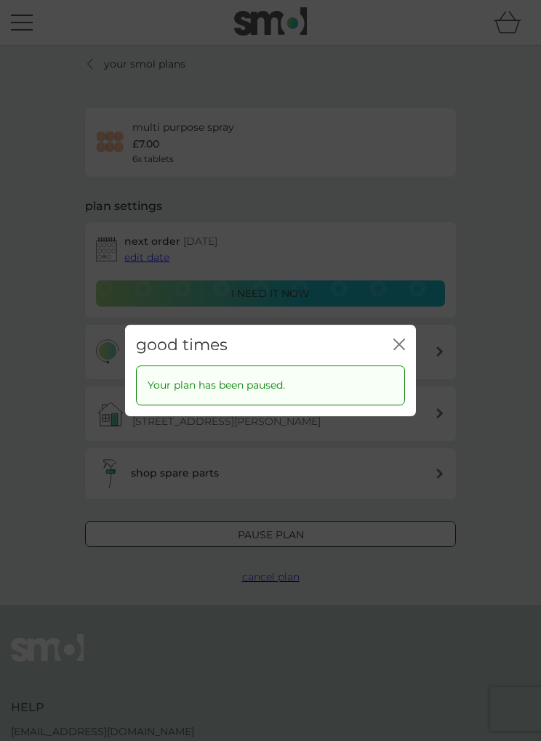
click at [399, 349] on icon "close" at bounding box center [401, 344] width 5 height 10
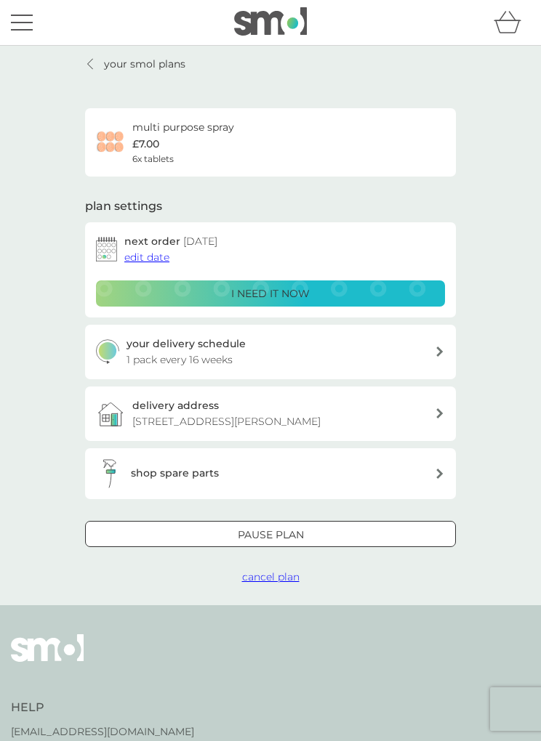
click at [101, 56] on link "your smol plans" at bounding box center [135, 64] width 100 height 16
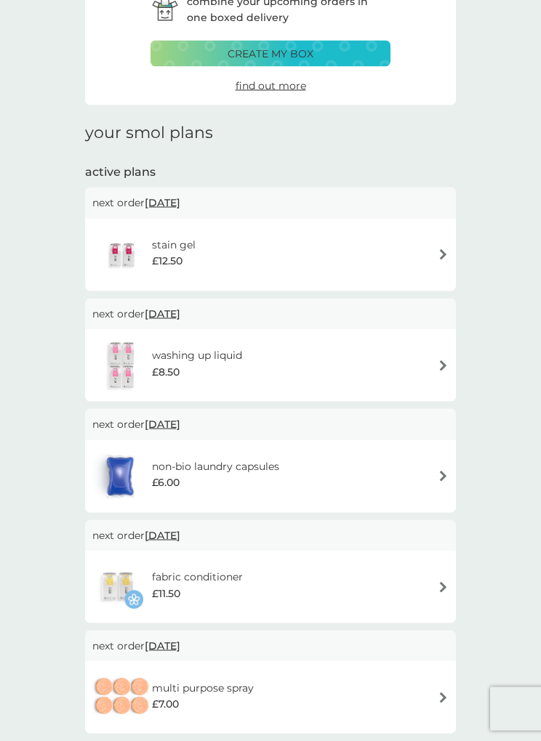
scroll to position [73, 0]
click at [446, 365] on img at bounding box center [442, 365] width 11 height 11
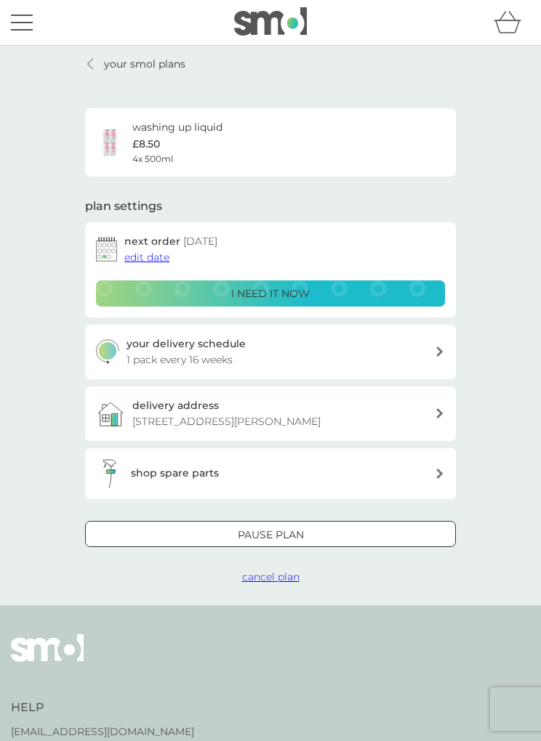
click at [300, 527] on p "Pause plan" at bounding box center [271, 535] width 66 height 16
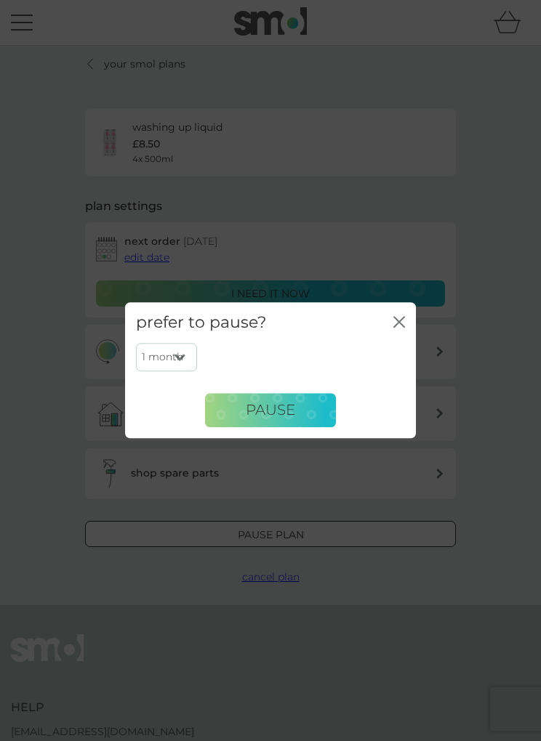
click at [191, 371] on select "1 month 2 months 3 months 4 months 5 months 6 months" at bounding box center [166, 358] width 61 height 28
select select "6"
click at [295, 419] on span "Pause" at bounding box center [270, 410] width 49 height 17
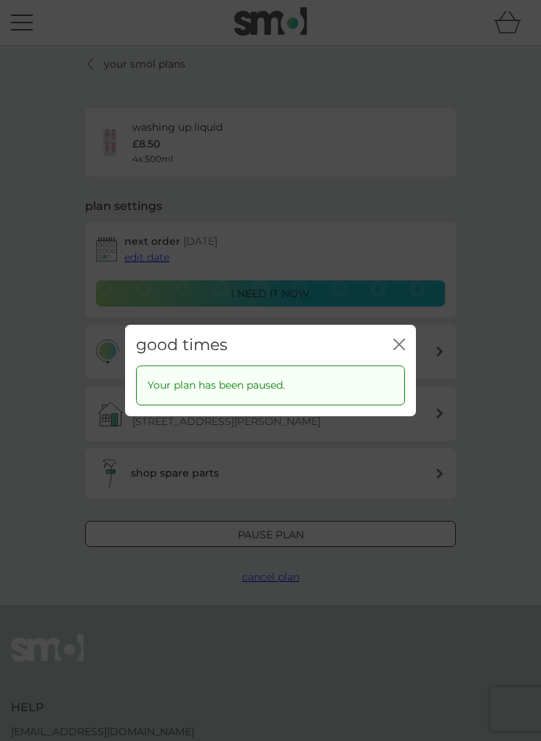
click at [495, 329] on div "good times close Your plan has been paused." at bounding box center [270, 370] width 541 height 741
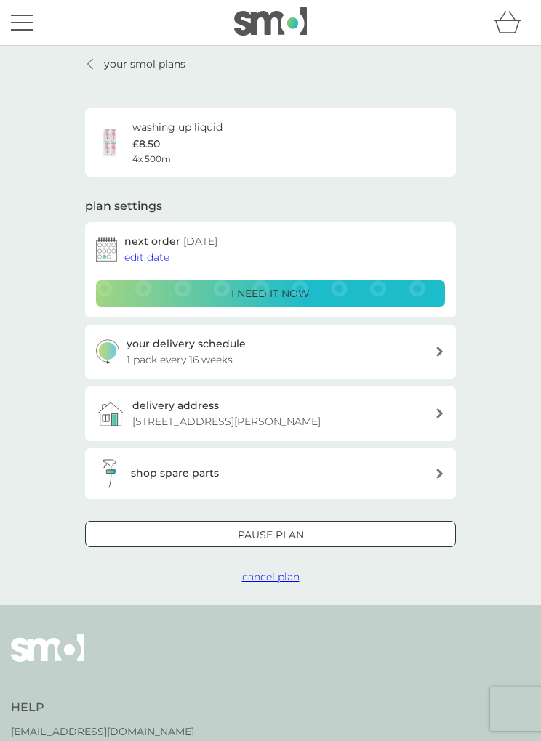
click at [97, 67] on link "your smol plans" at bounding box center [135, 64] width 100 height 16
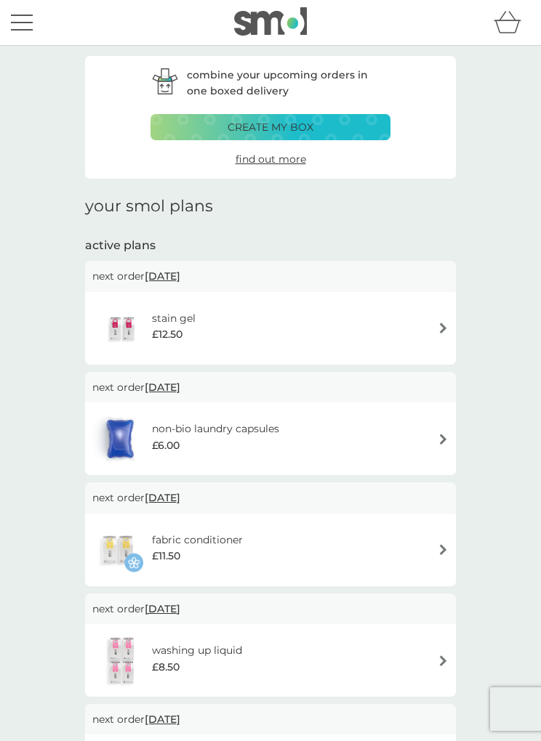
scroll to position [28, 0]
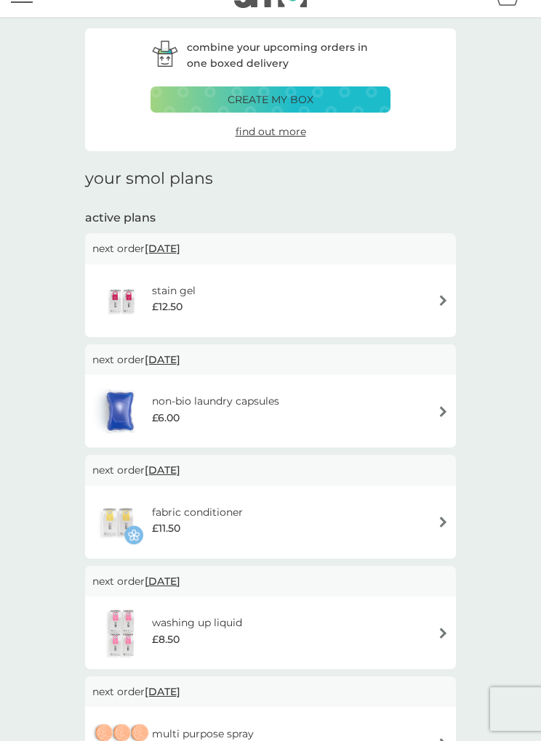
click at [446, 303] on img at bounding box center [442, 300] width 11 height 11
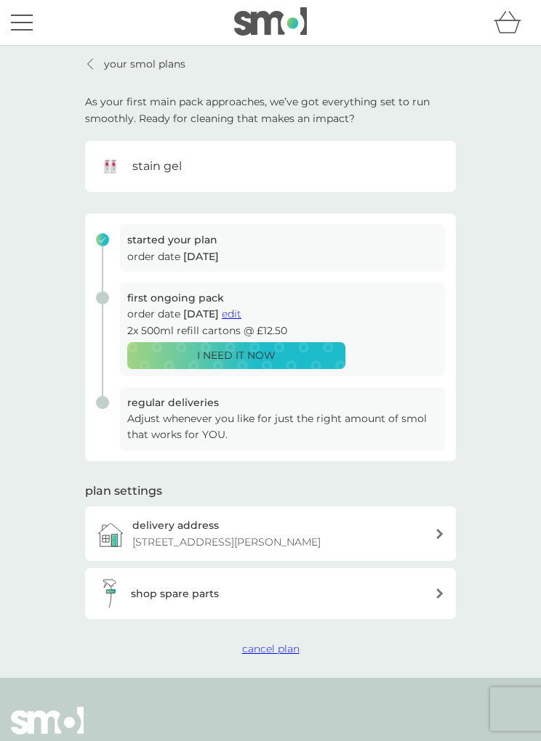
click at [280, 643] on span "cancel plan" at bounding box center [270, 648] width 57 height 13
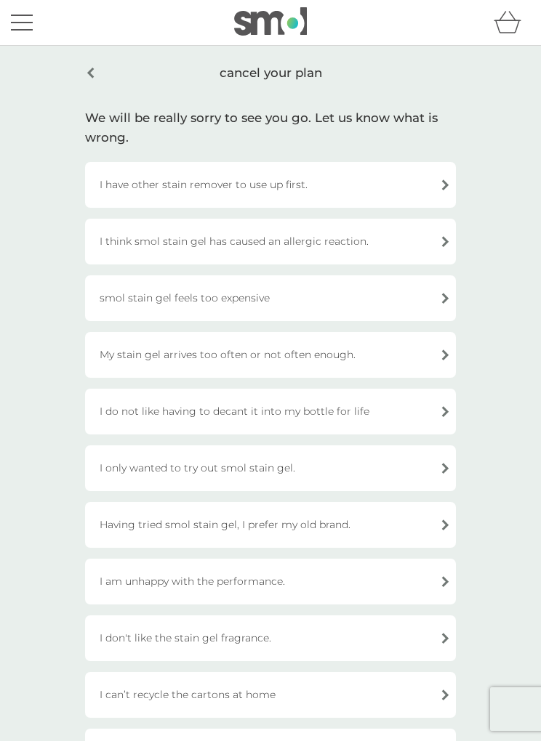
scroll to position [20, 0]
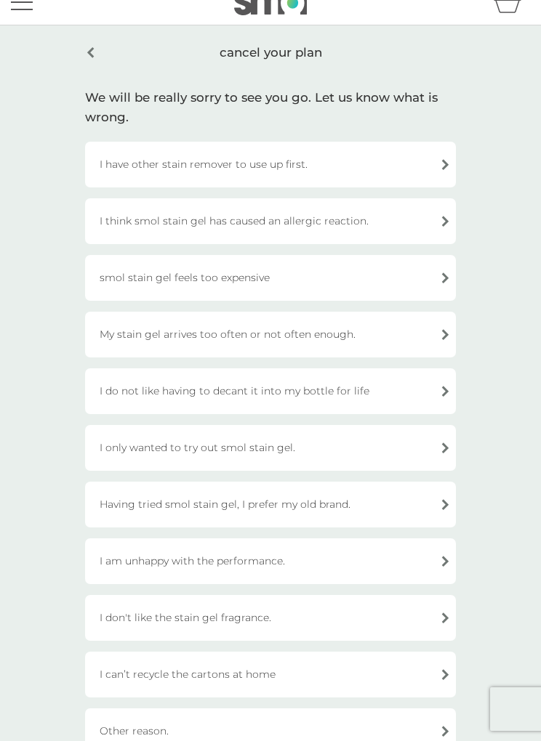
click at [445, 163] on div "I have other stain remover to use up first." at bounding box center [270, 165] width 371 height 46
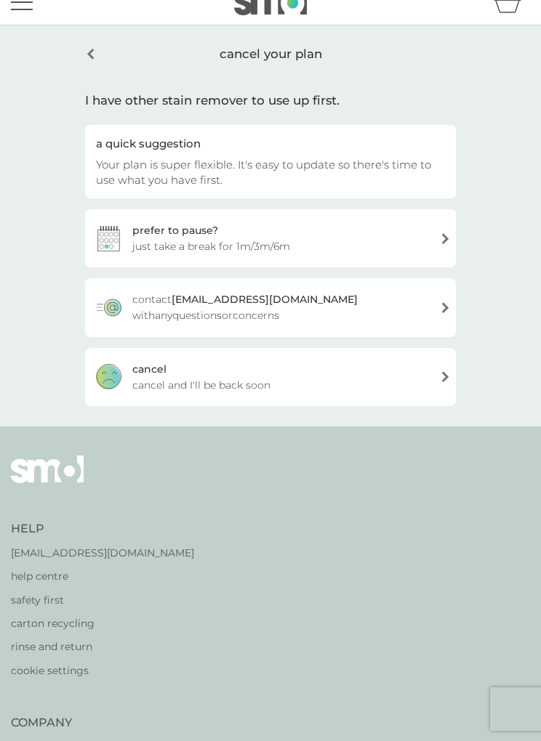
click at [450, 236] on div "prefer to pause? just take a break for 1m/3m/6m" at bounding box center [270, 238] width 371 height 58
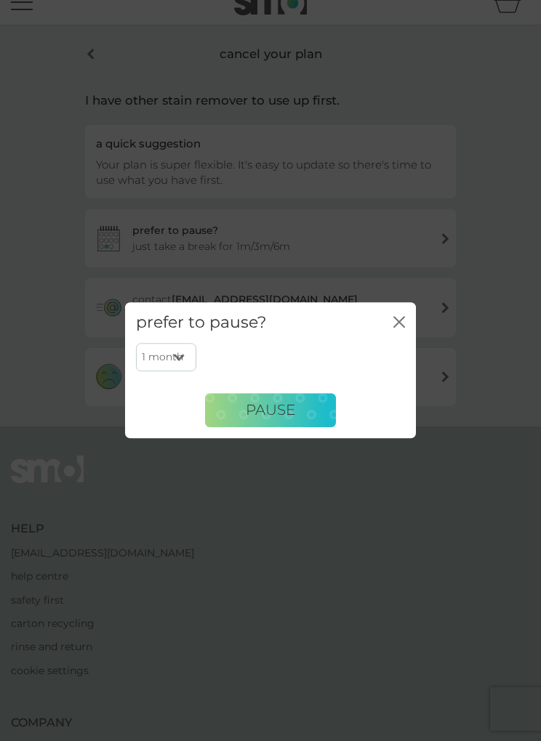
click at [185, 353] on select "1 month 3 months 6 months" at bounding box center [166, 358] width 60 height 28
select select "6"
click at [292, 410] on span "PAUSE" at bounding box center [270, 410] width 49 height 17
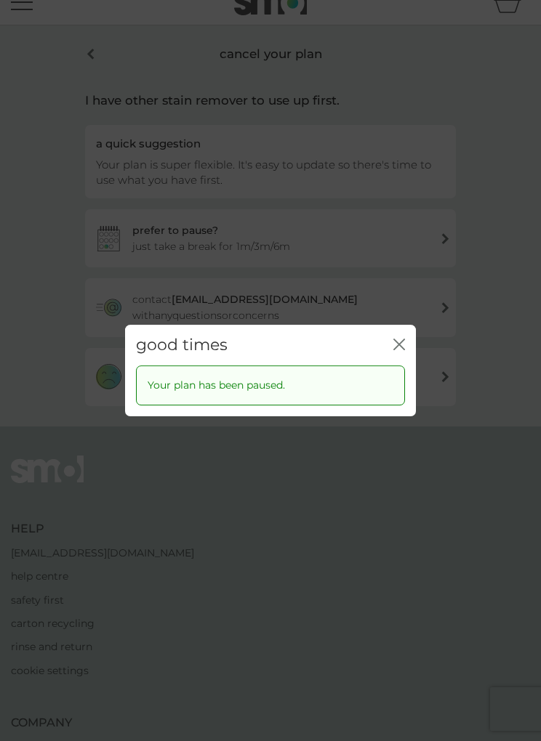
click at [401, 341] on icon "close" at bounding box center [399, 345] width 12 height 12
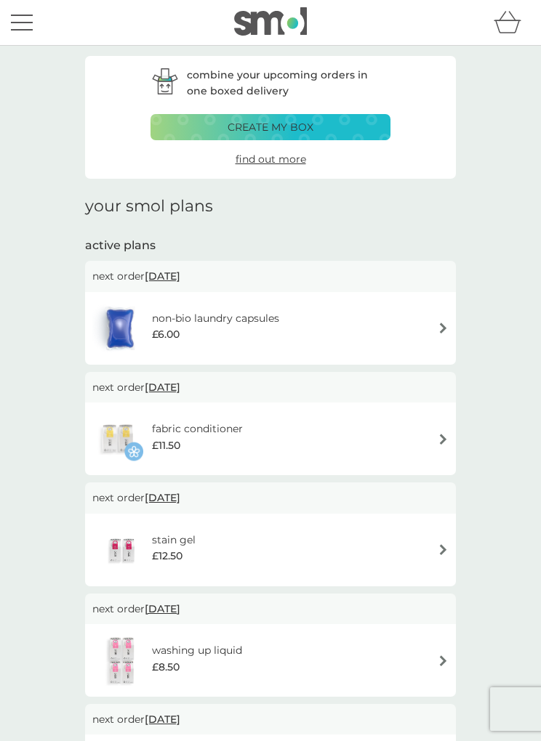
click at [498, 243] on div "combine your upcoming orders in one boxed delivery create my box find out more …" at bounding box center [270, 499] width 541 height 907
